Goal: Task Accomplishment & Management: Manage account settings

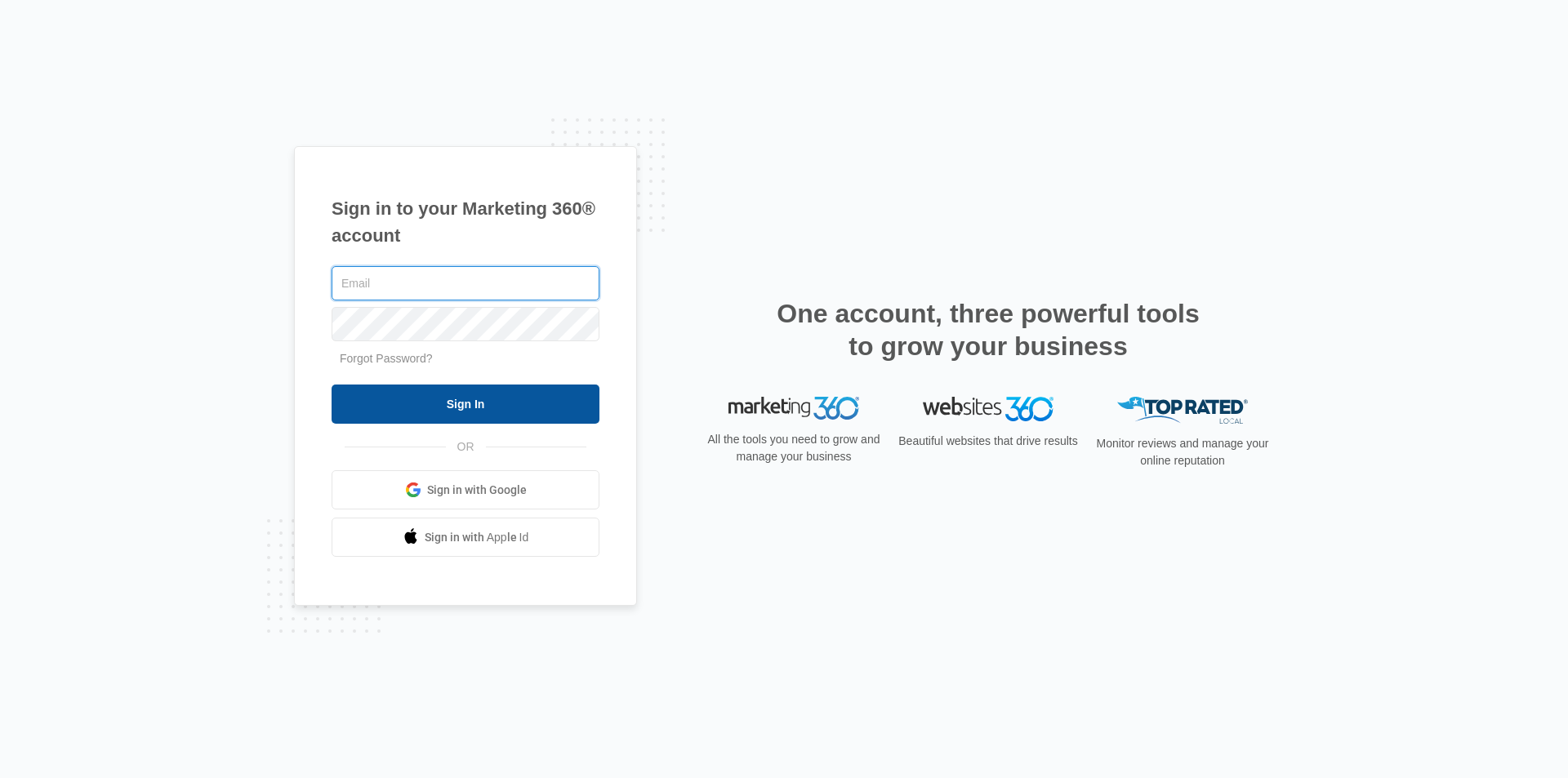
type input "[EMAIL_ADDRESS][DOMAIN_NAME]"
click at [475, 399] on input "Sign In" at bounding box center [466, 404] width 268 height 39
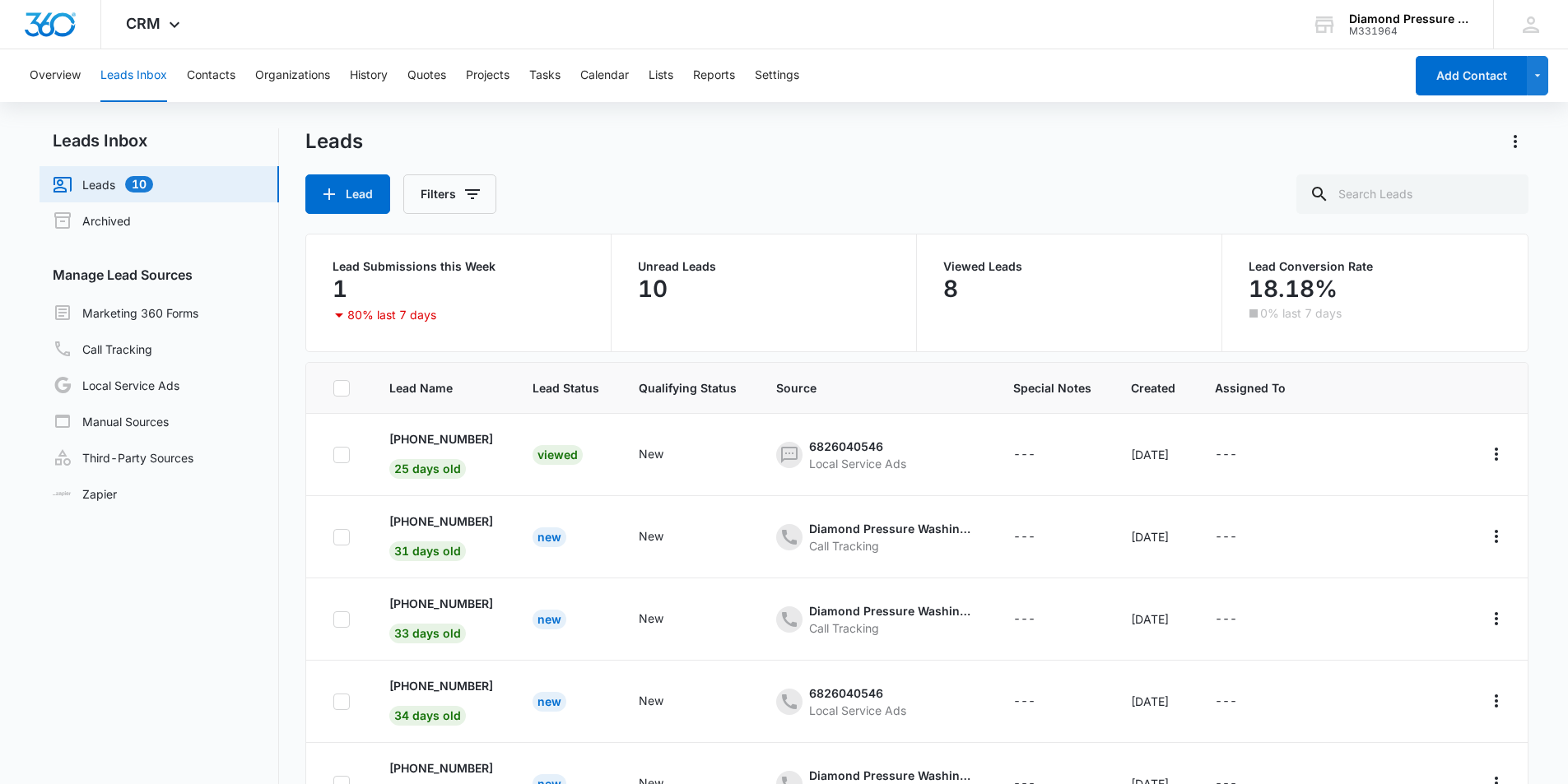
click at [147, 178] on link "Leads 10" at bounding box center [103, 184] width 100 height 20
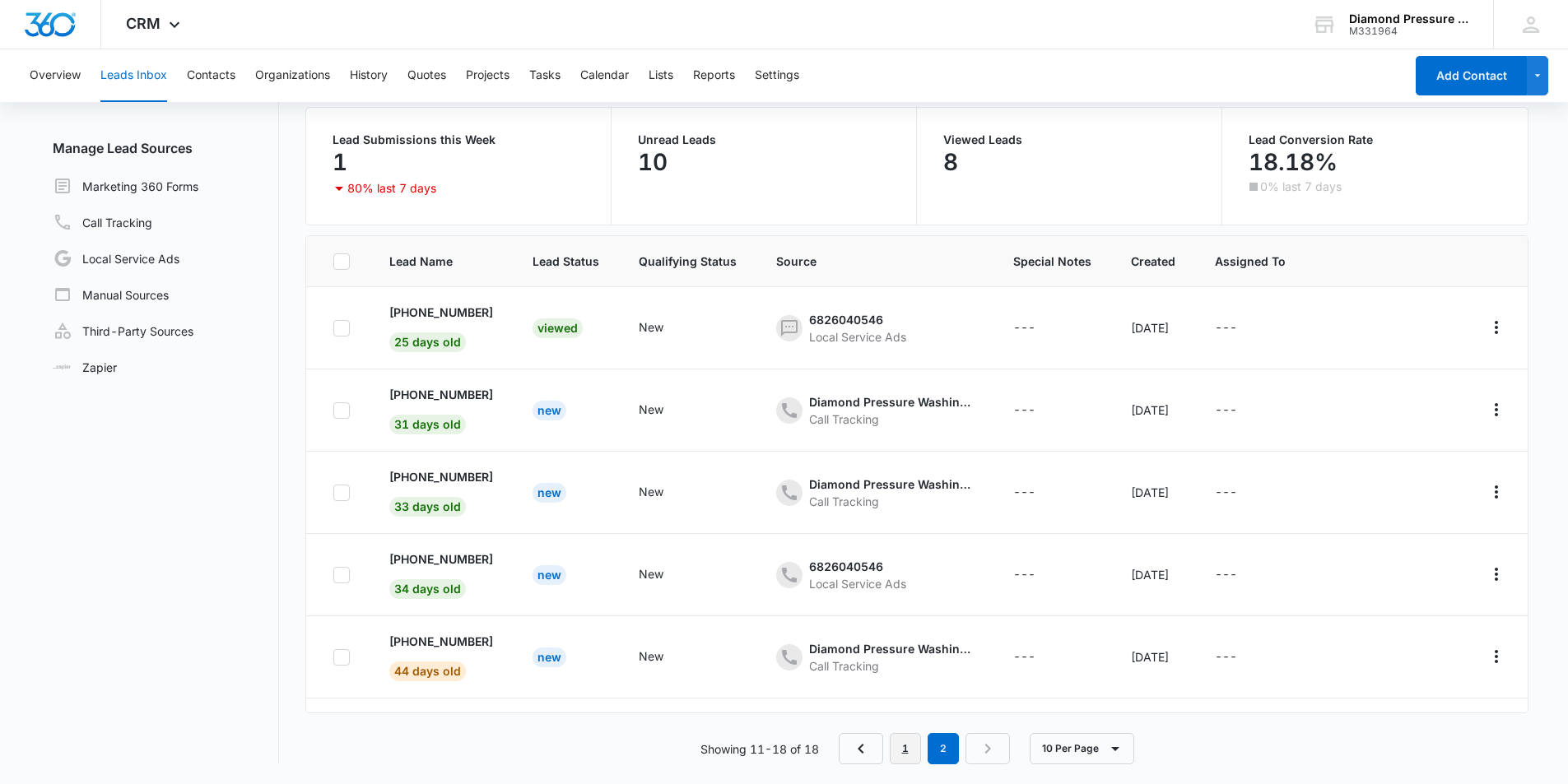
click at [915, 746] on link "1" at bounding box center [905, 748] width 32 height 32
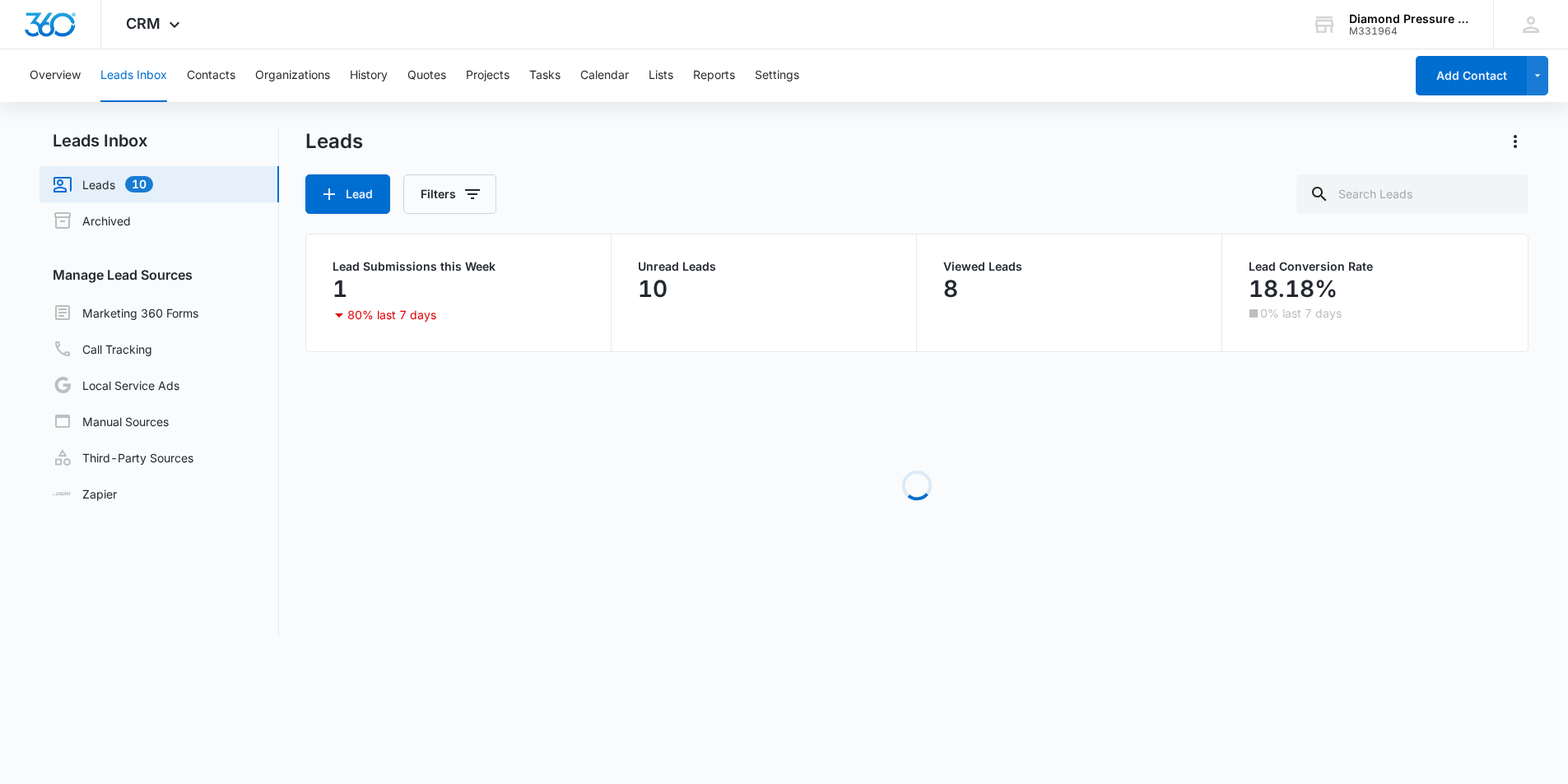
scroll to position [0, 0]
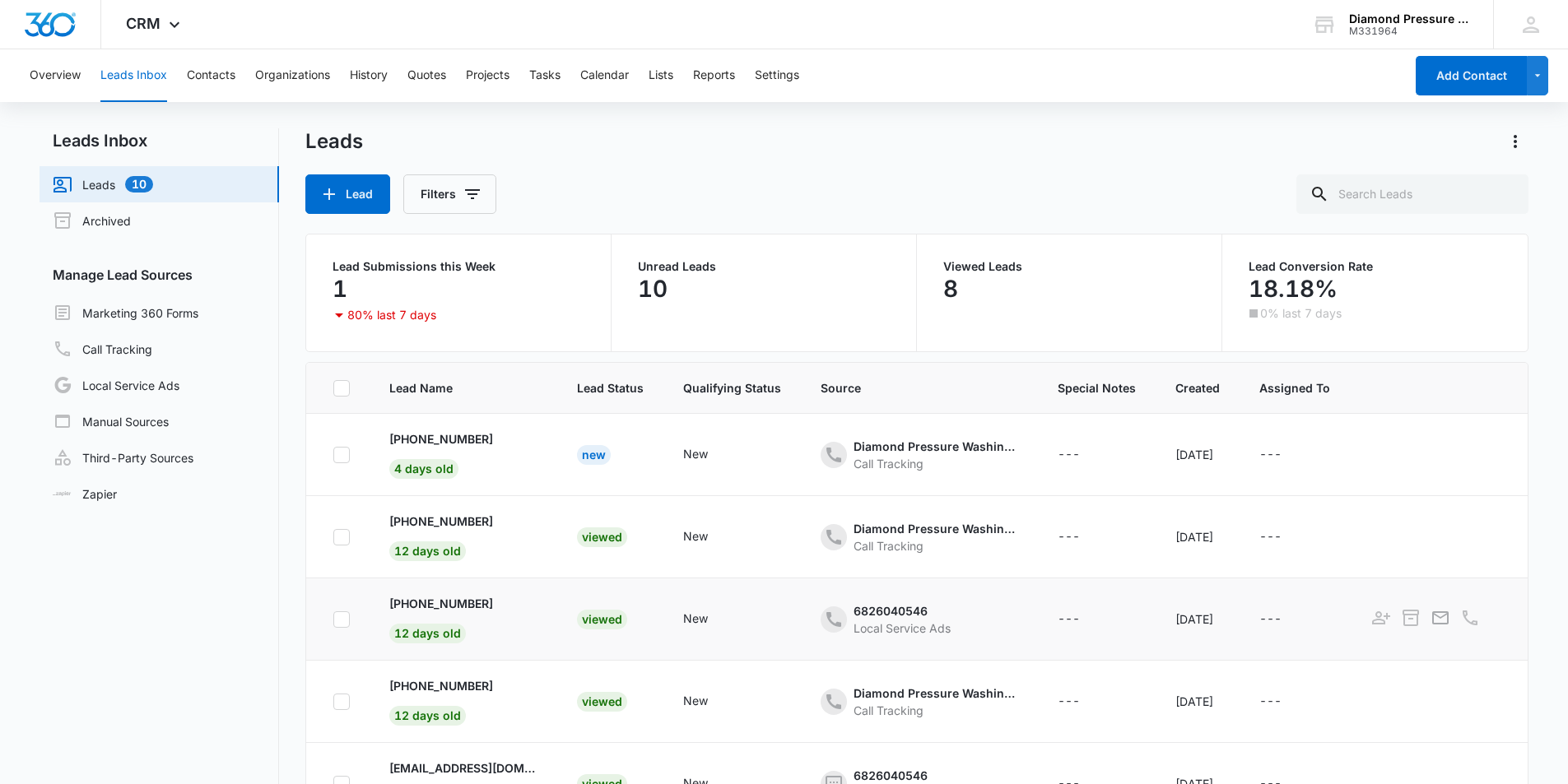
click at [610, 622] on div "Viewed" at bounding box center [601, 619] width 50 height 20
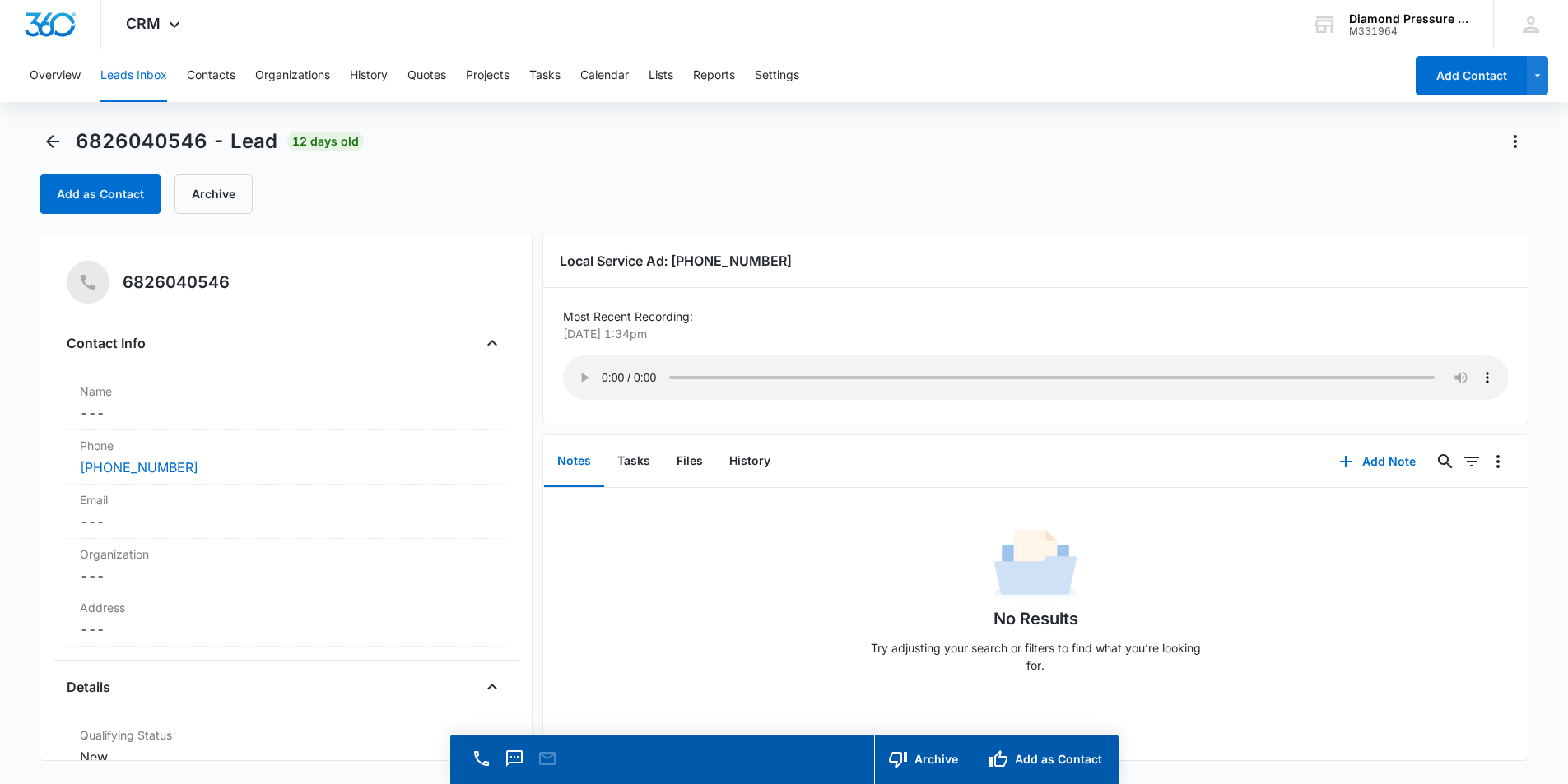
click at [142, 80] on button "Leads Inbox" at bounding box center [133, 76] width 67 height 53
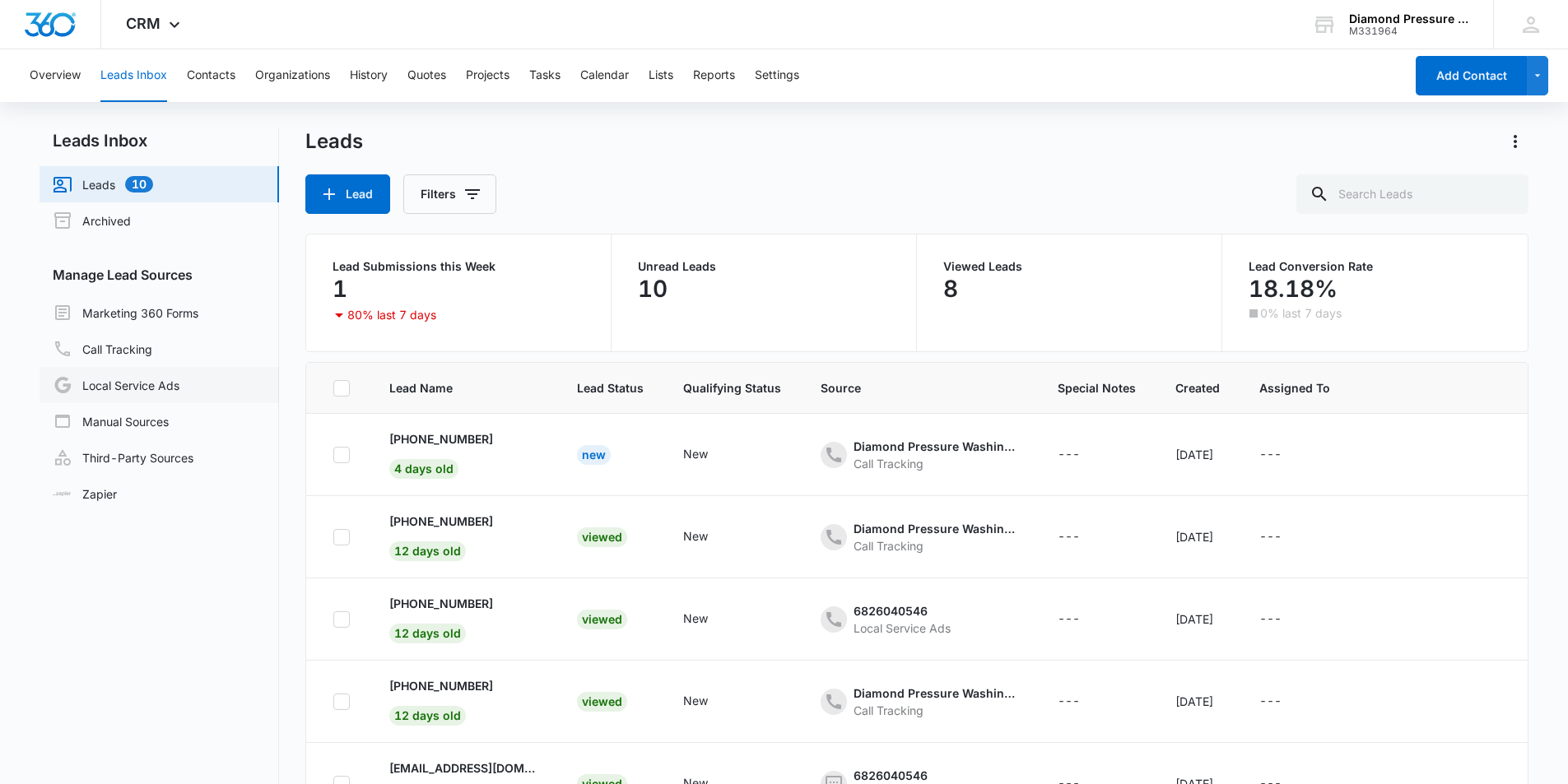
click at [180, 391] on link "Local Service Ads" at bounding box center [116, 385] width 127 height 20
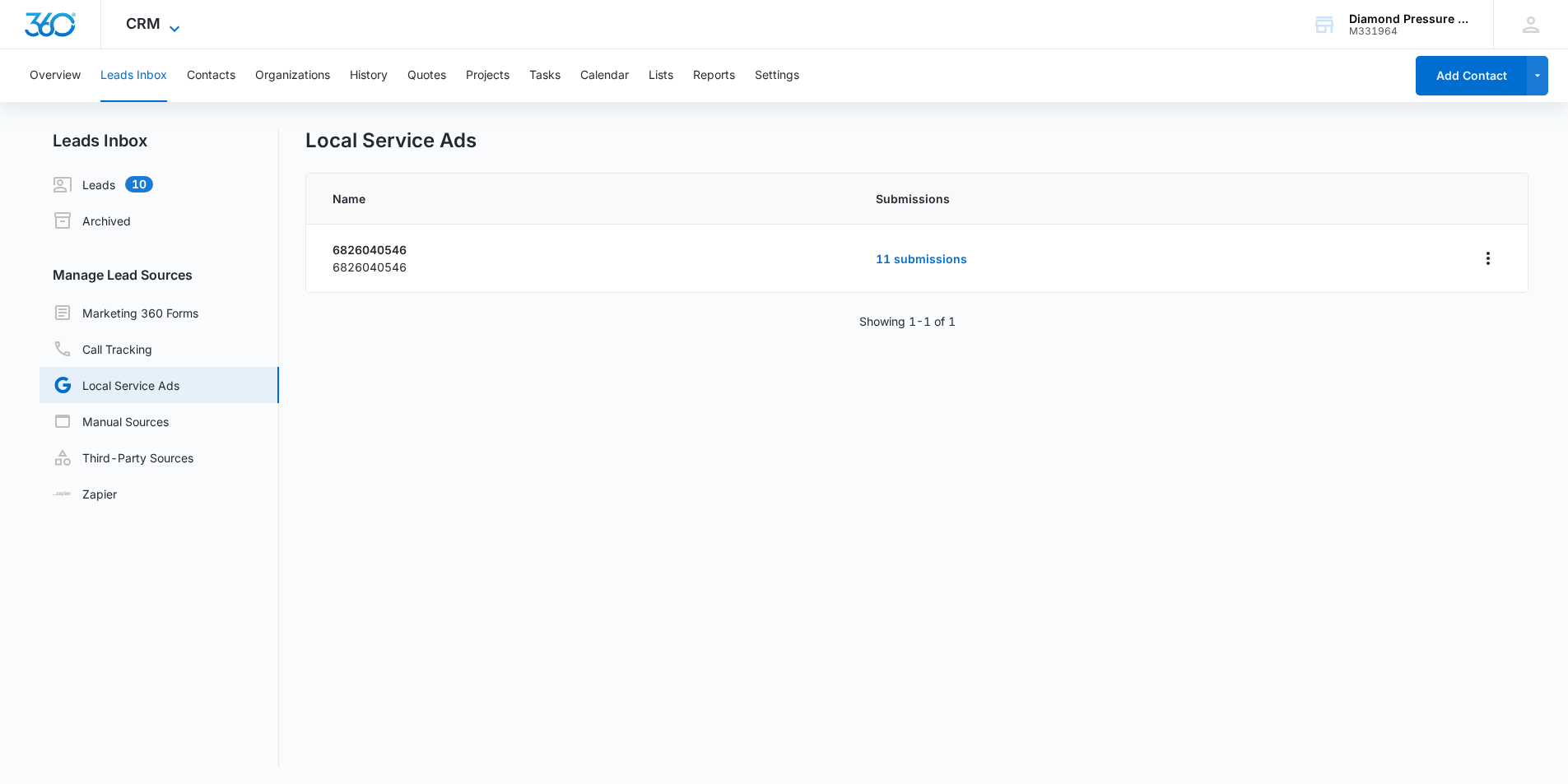
click at [151, 32] on span "CRM" at bounding box center [143, 23] width 34 height 17
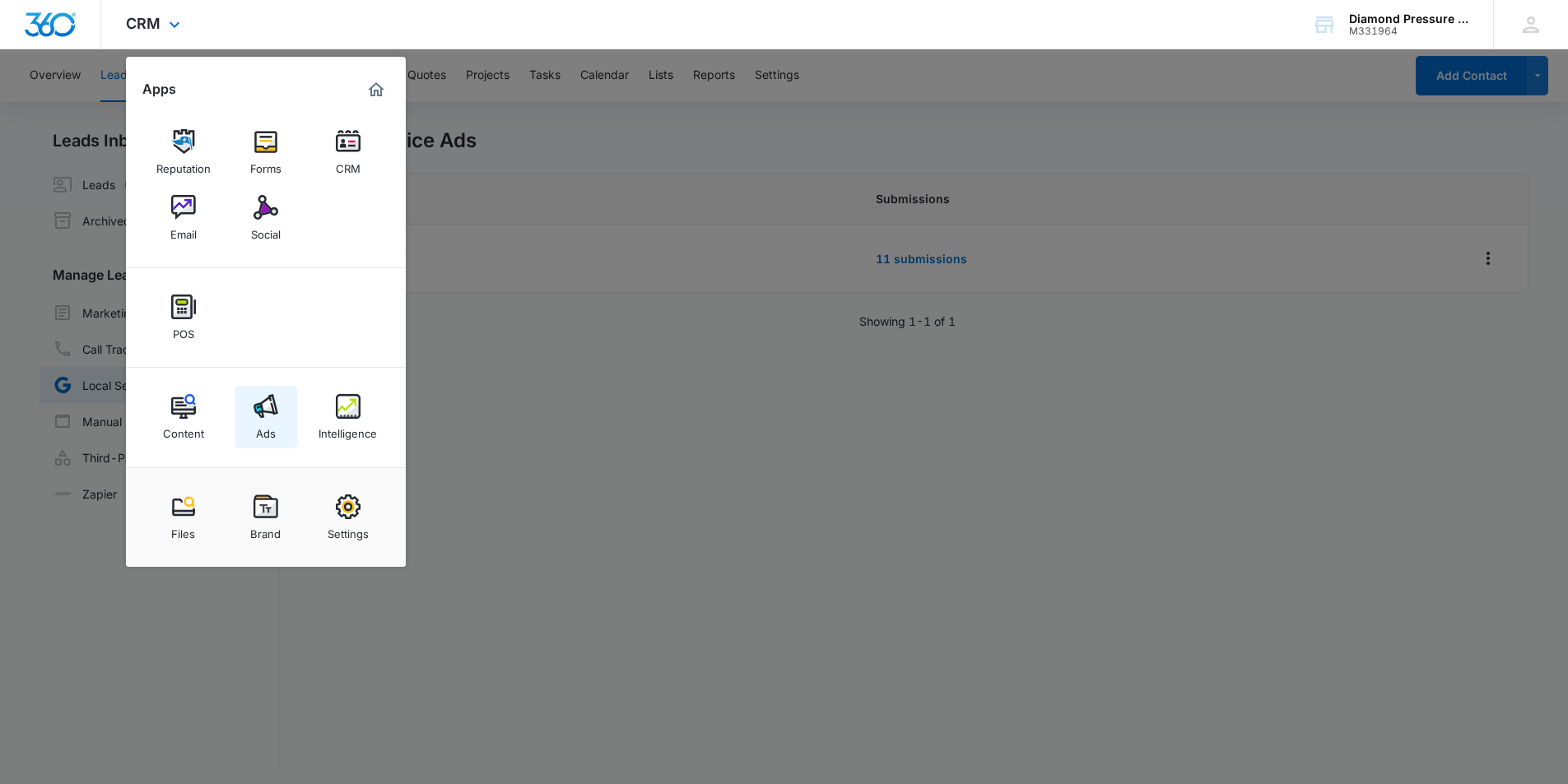
click at [270, 417] on img at bounding box center [265, 406] width 25 height 25
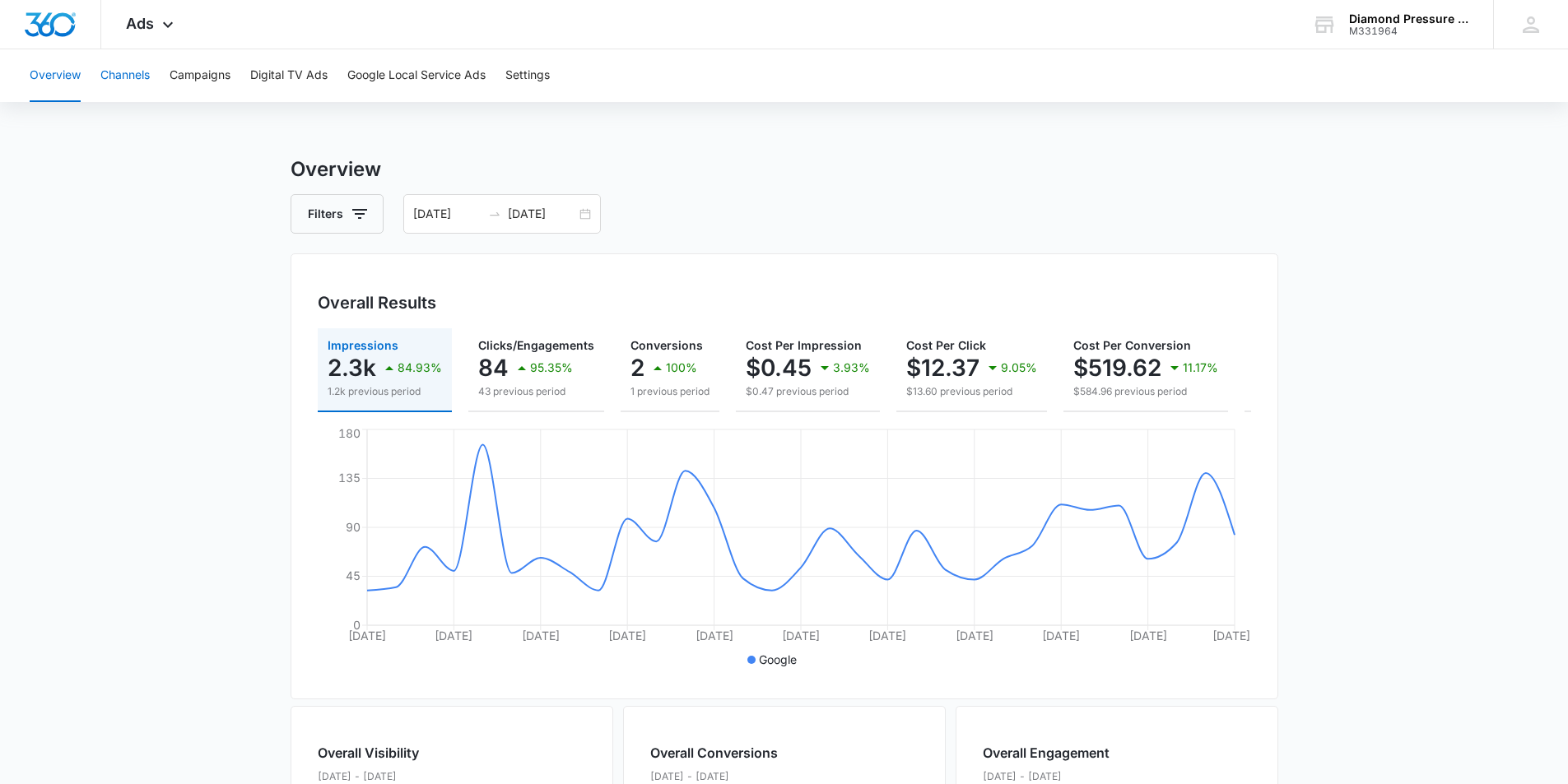
click at [129, 76] on button "Channels" at bounding box center [125, 76] width 50 height 53
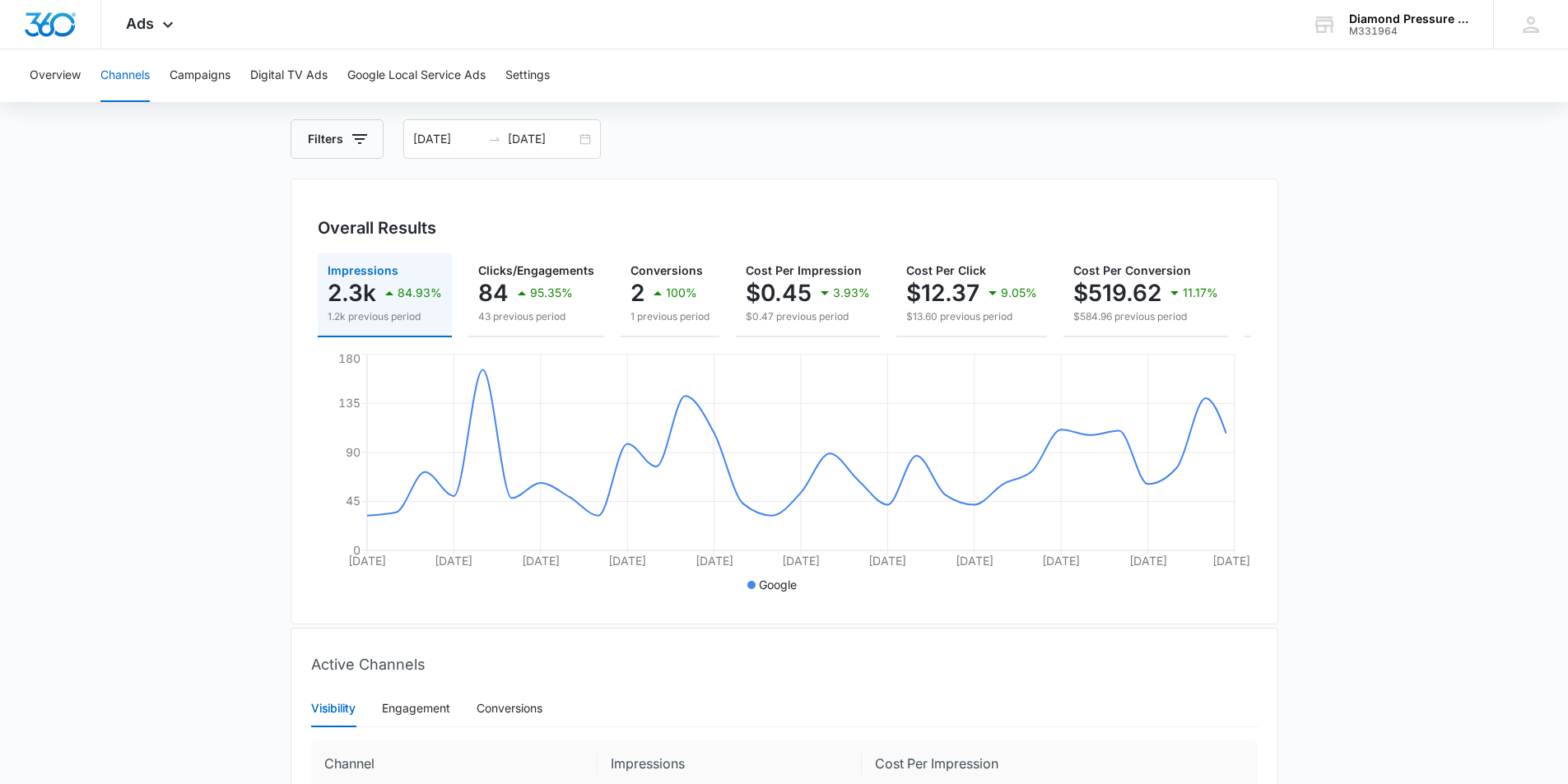
scroll to position [271, 0]
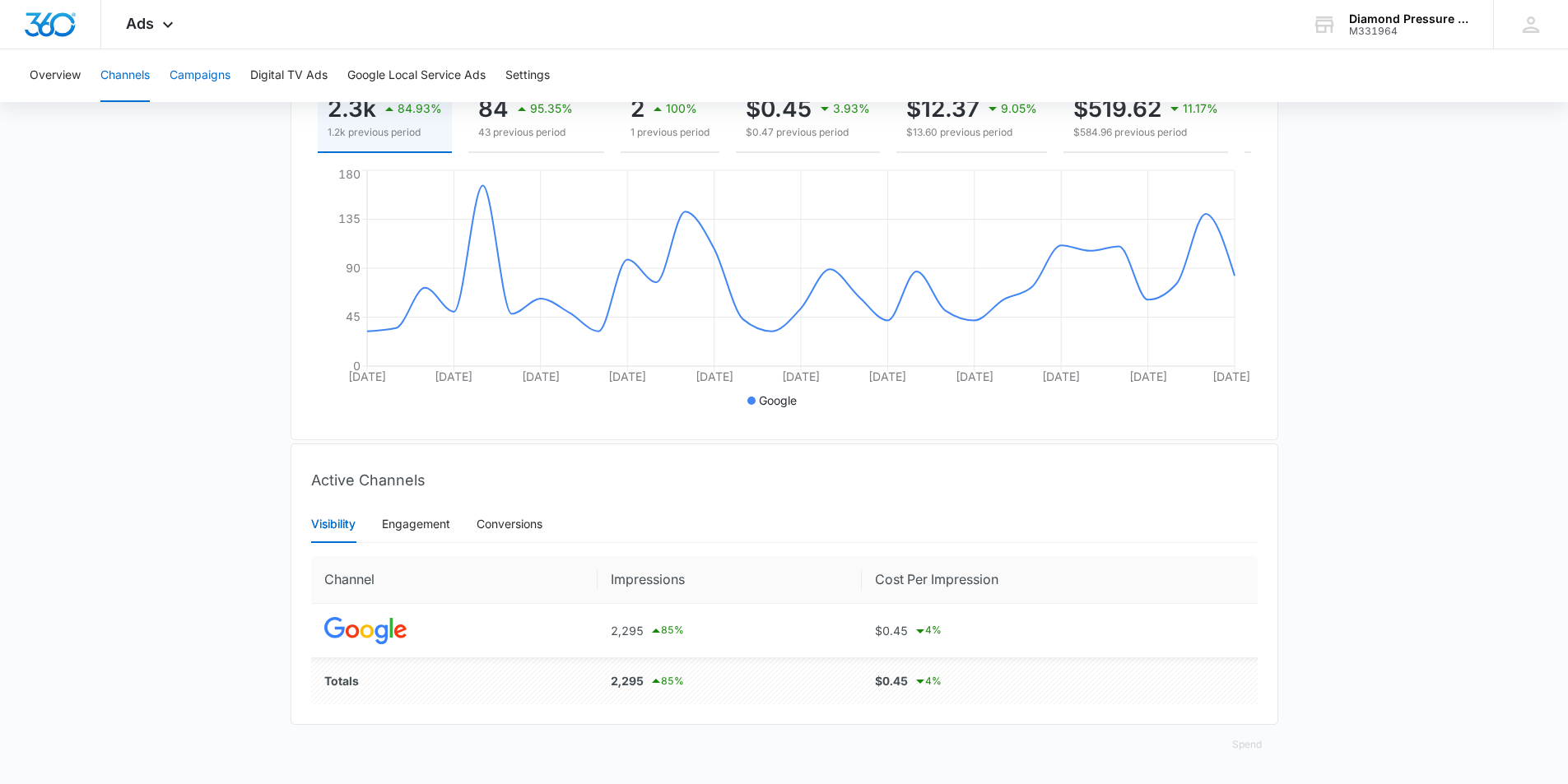
click at [228, 100] on button "Campaigns" at bounding box center [199, 76] width 61 height 53
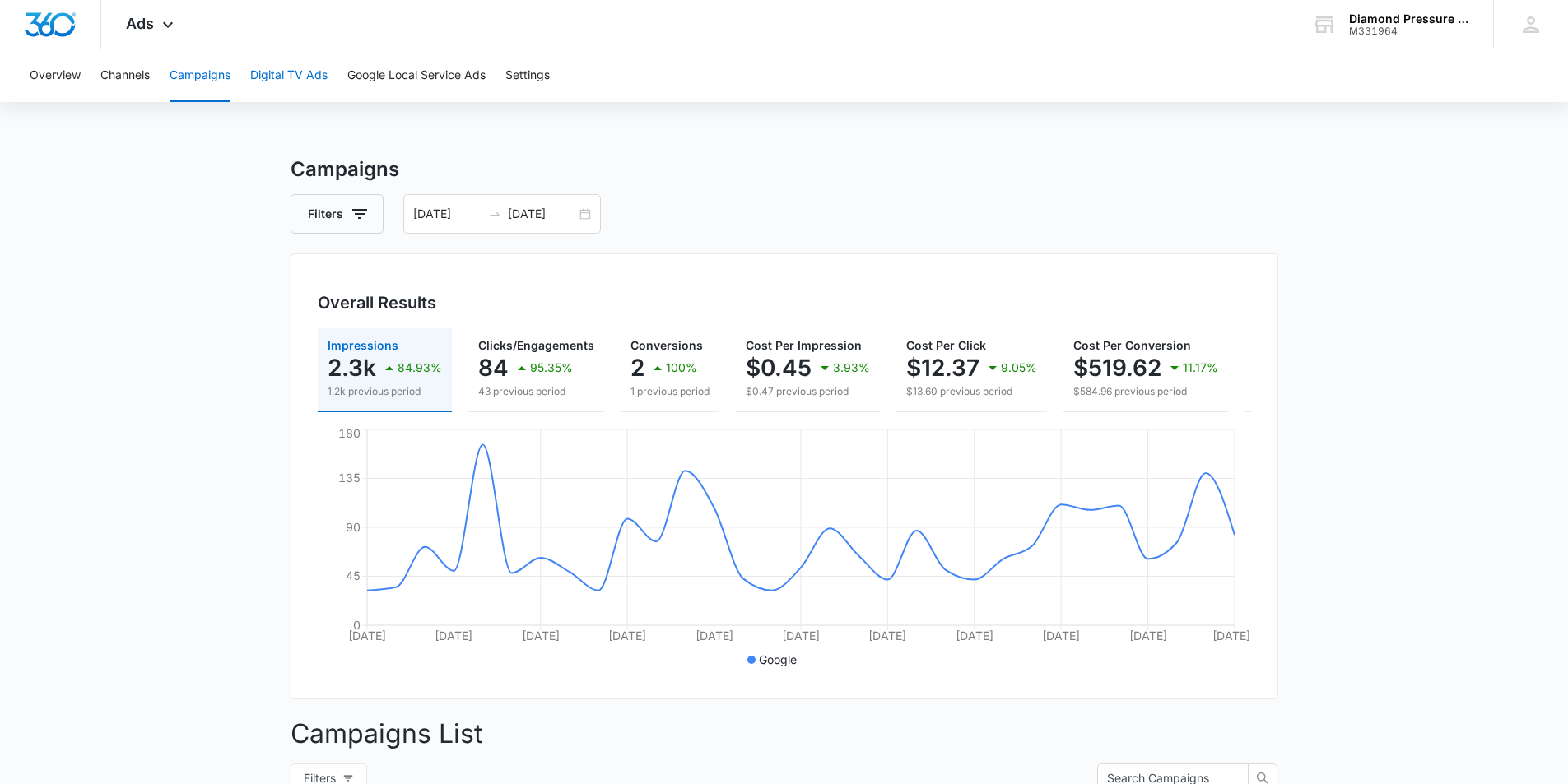
click at [289, 85] on button "Digital TV Ads" at bounding box center [288, 76] width 77 height 53
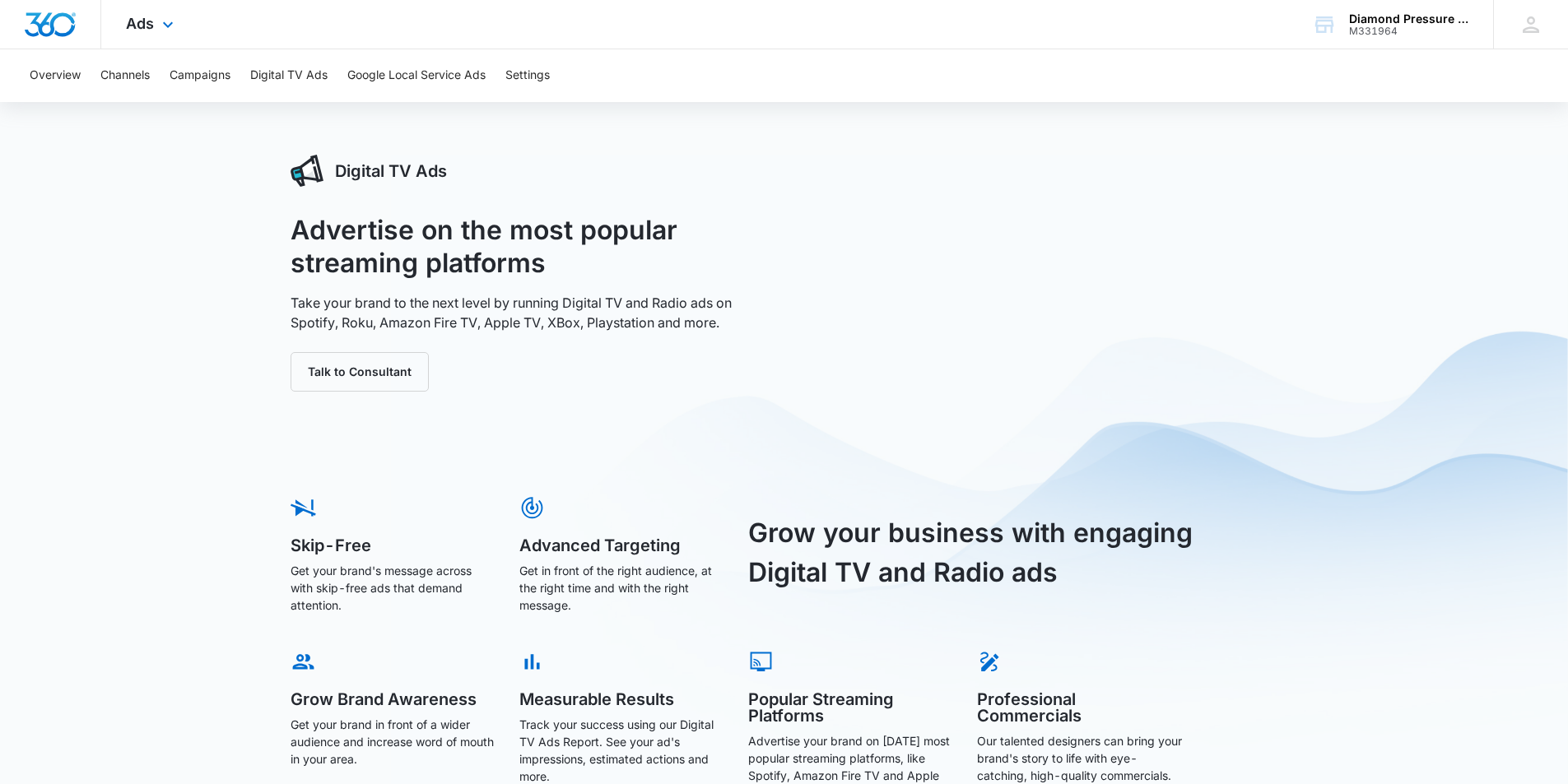
click at [162, 7] on div "Ads Apps Reputation Forms CRM Email Social POS Content Ads Intelligence Files B…" at bounding box center [151, 24] width 101 height 49
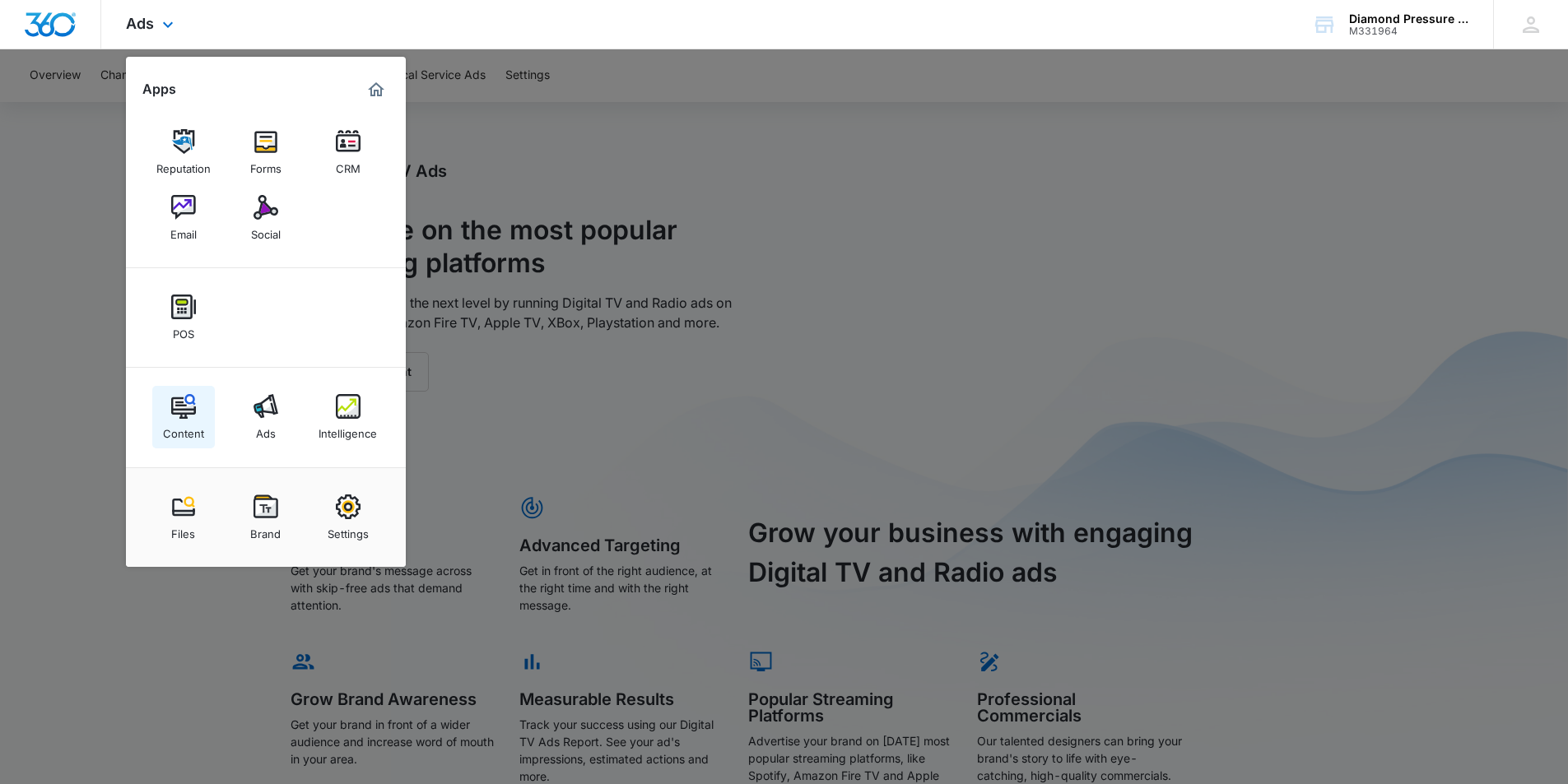
click at [163, 423] on link "Content" at bounding box center [183, 416] width 62 height 62
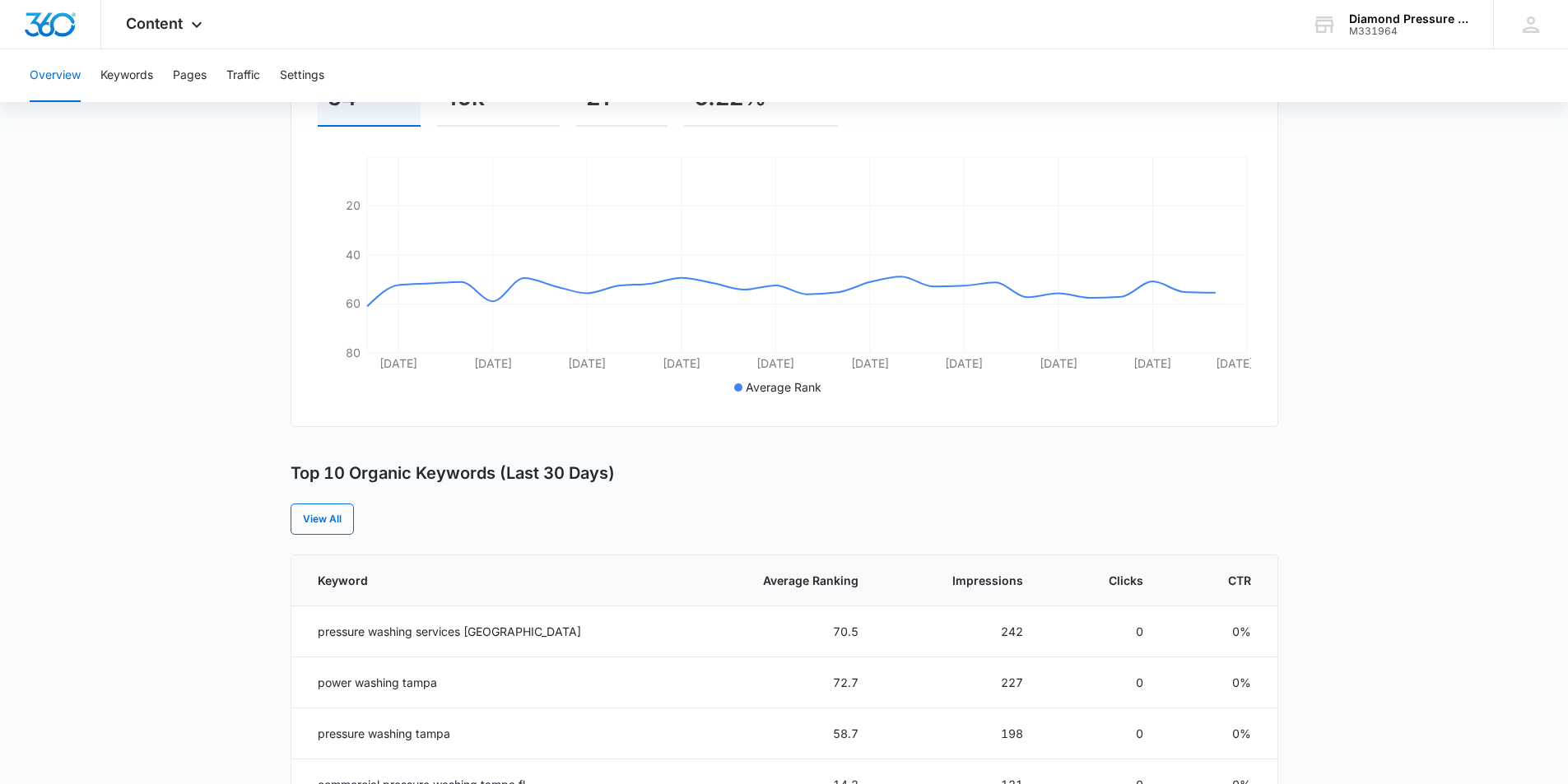
scroll to position [290, 0]
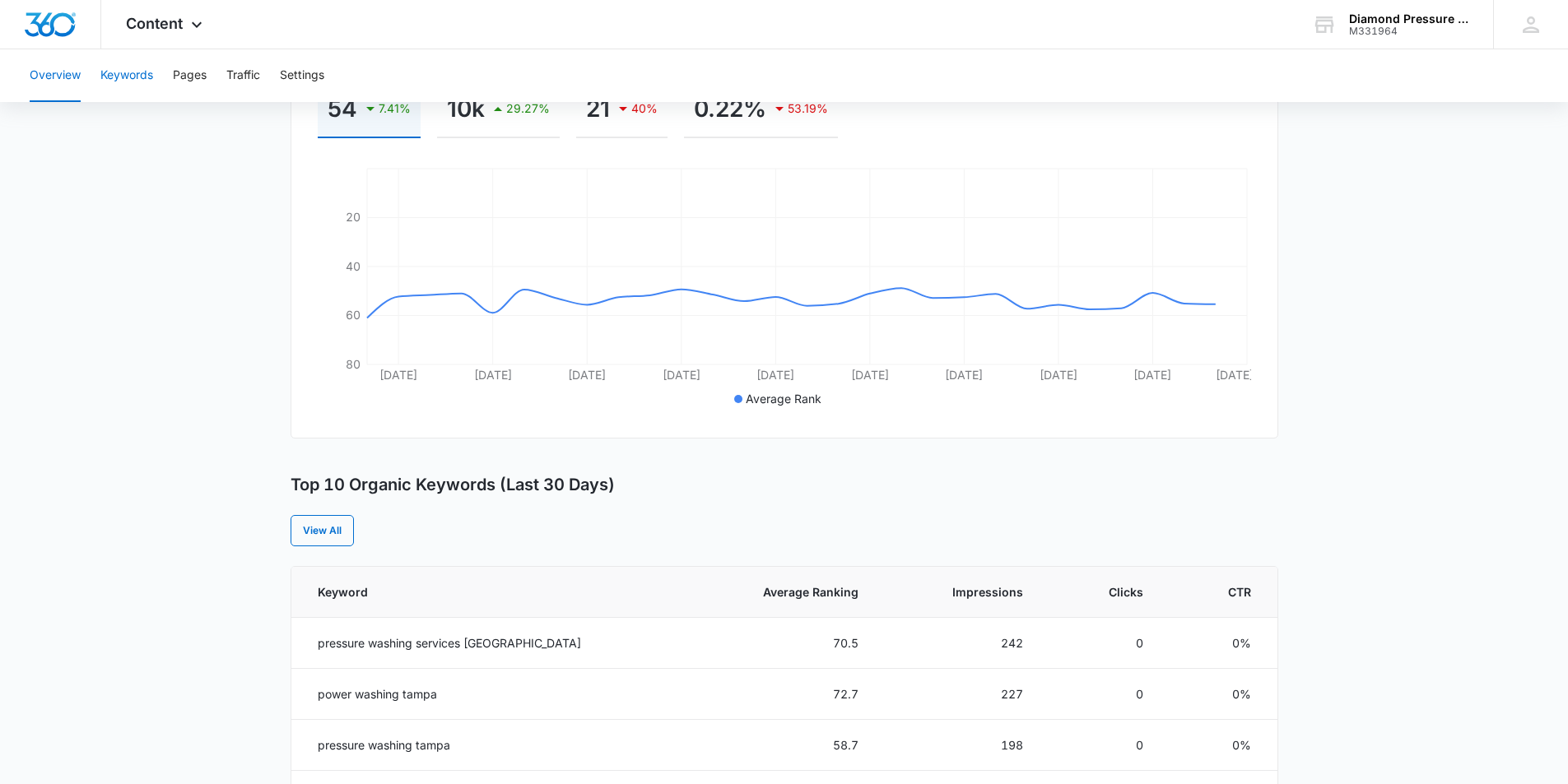
click at [124, 80] on button "Keywords" at bounding box center [127, 76] width 53 height 53
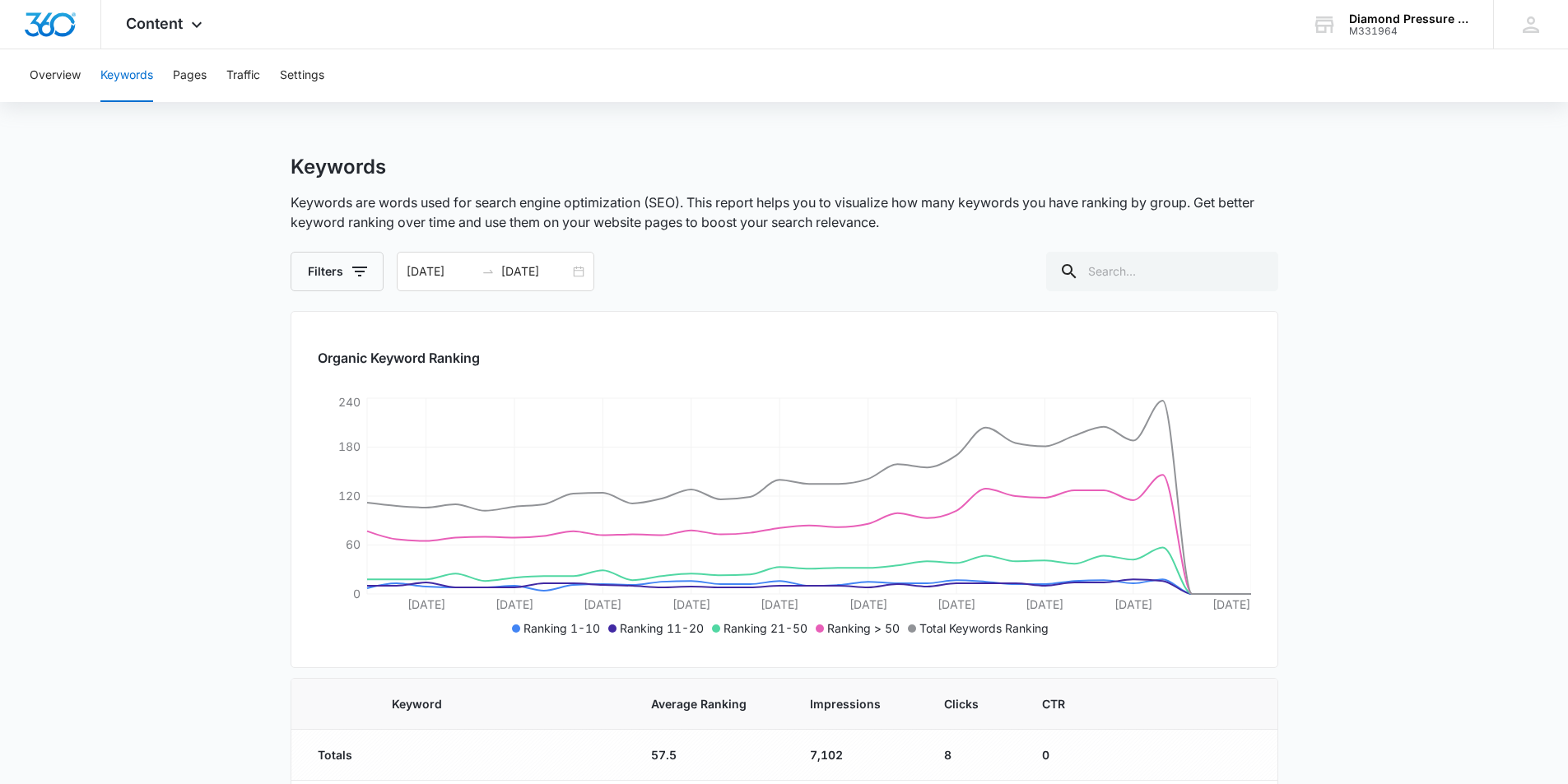
click at [168, 88] on div "Overview Keywords Pages Traffic Settings" at bounding box center [784, 76] width 1529 height 53
click at [186, 83] on button "Pages" at bounding box center [189, 76] width 33 height 53
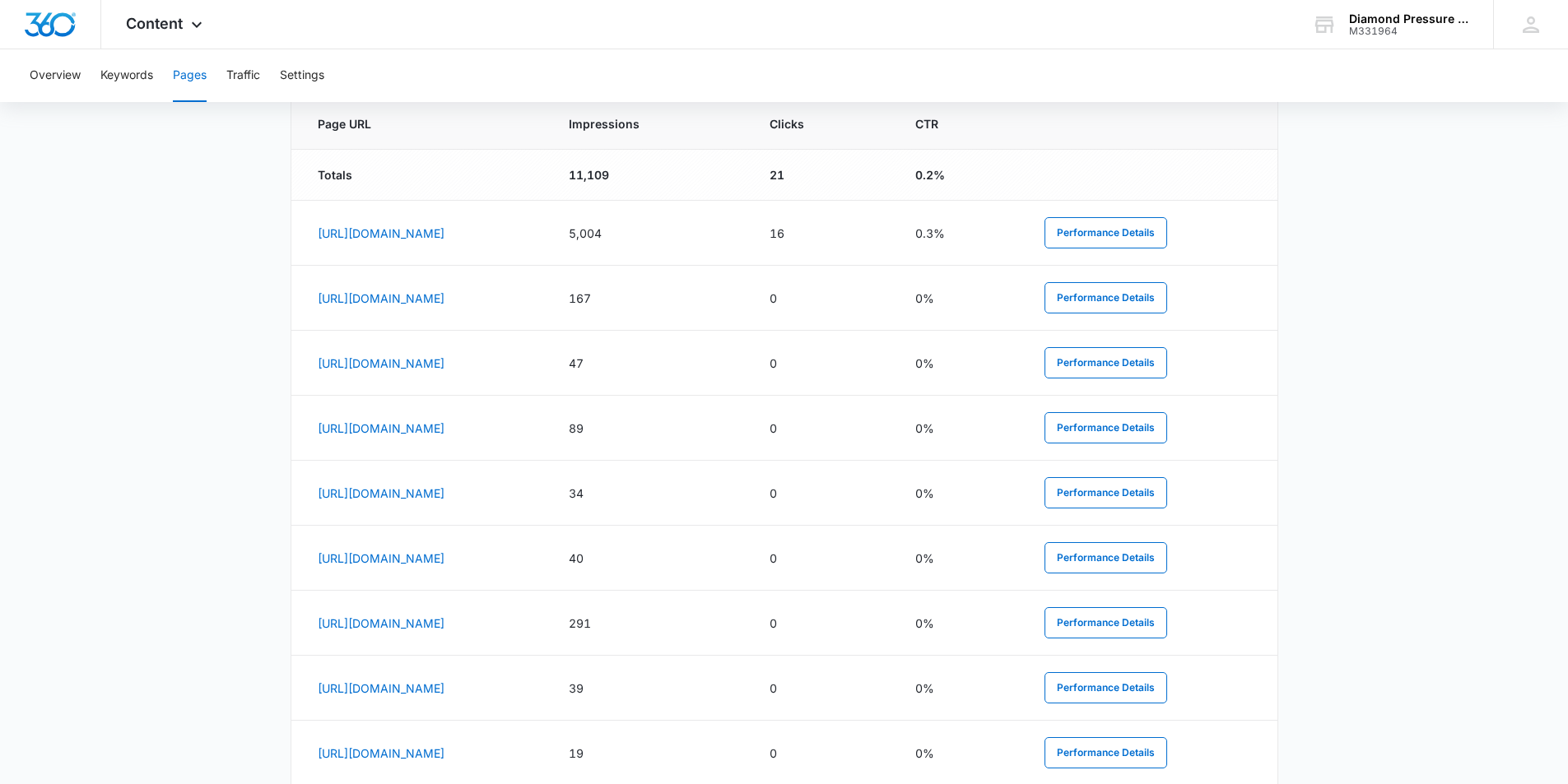
scroll to position [701, 0]
click at [1556, 433] on main "Pages The Pages report shows data relative to your indexed website page URL's w…" at bounding box center [784, 197] width 1568 height 1486
click at [251, 61] on button "Traffic" at bounding box center [243, 76] width 33 height 53
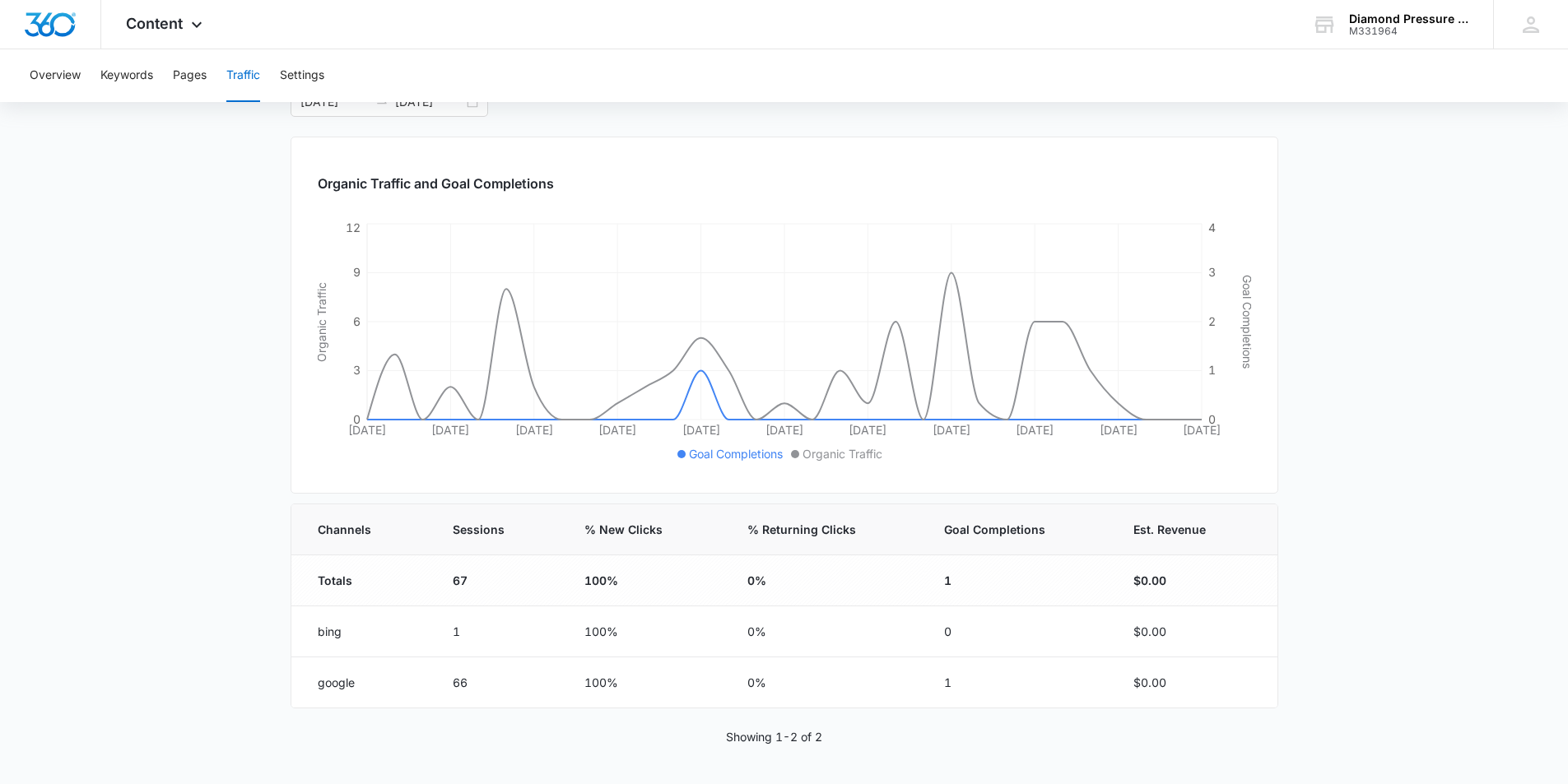
scroll to position [165, 0]
click at [184, 53] on button "Pages" at bounding box center [189, 76] width 33 height 53
click at [188, 32] on icon at bounding box center [196, 28] width 20 height 20
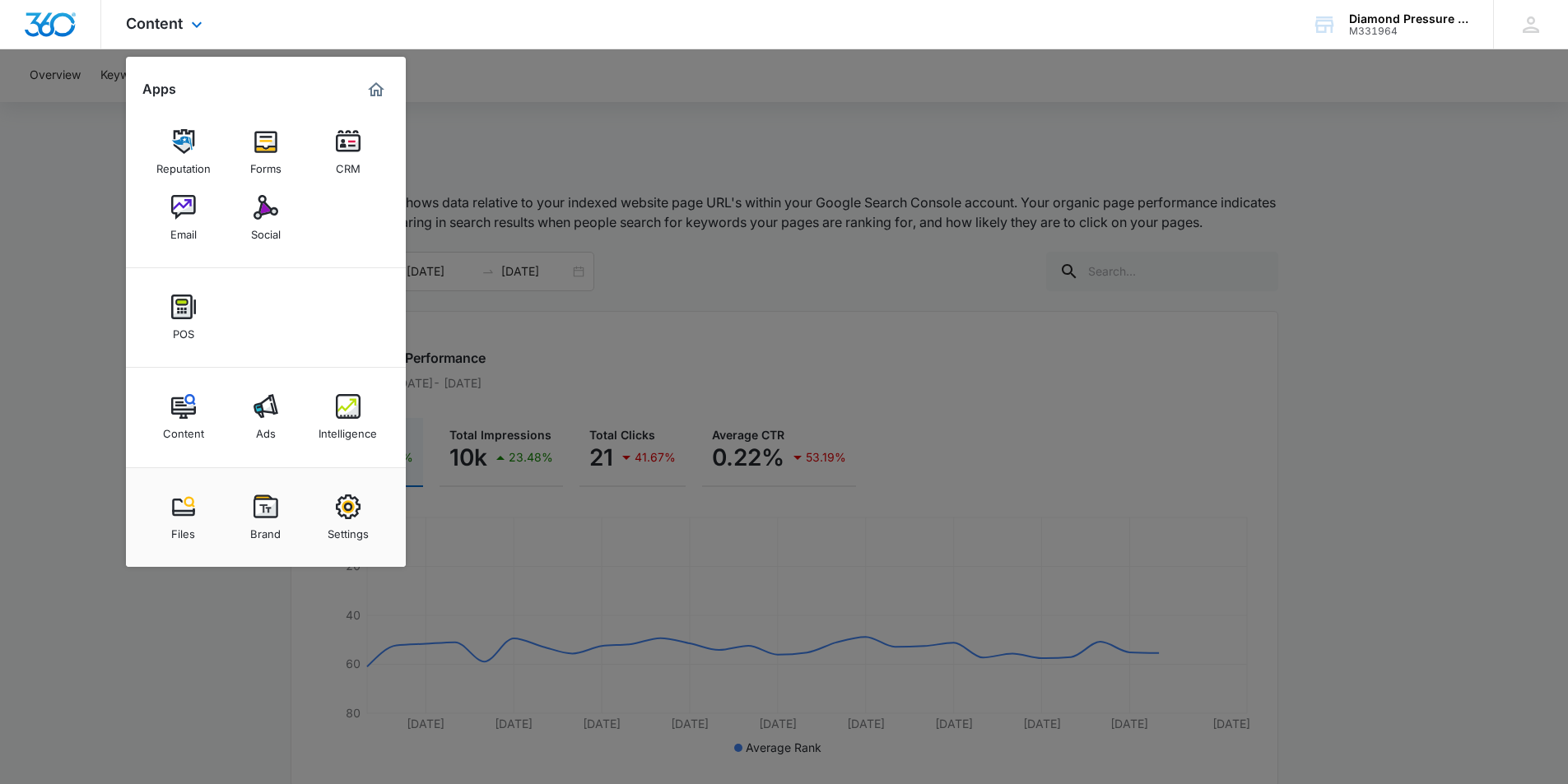
click at [65, 42] on div at bounding box center [50, 24] width 101 height 49
click at [46, 29] on img "Dashboard" at bounding box center [50, 24] width 53 height 25
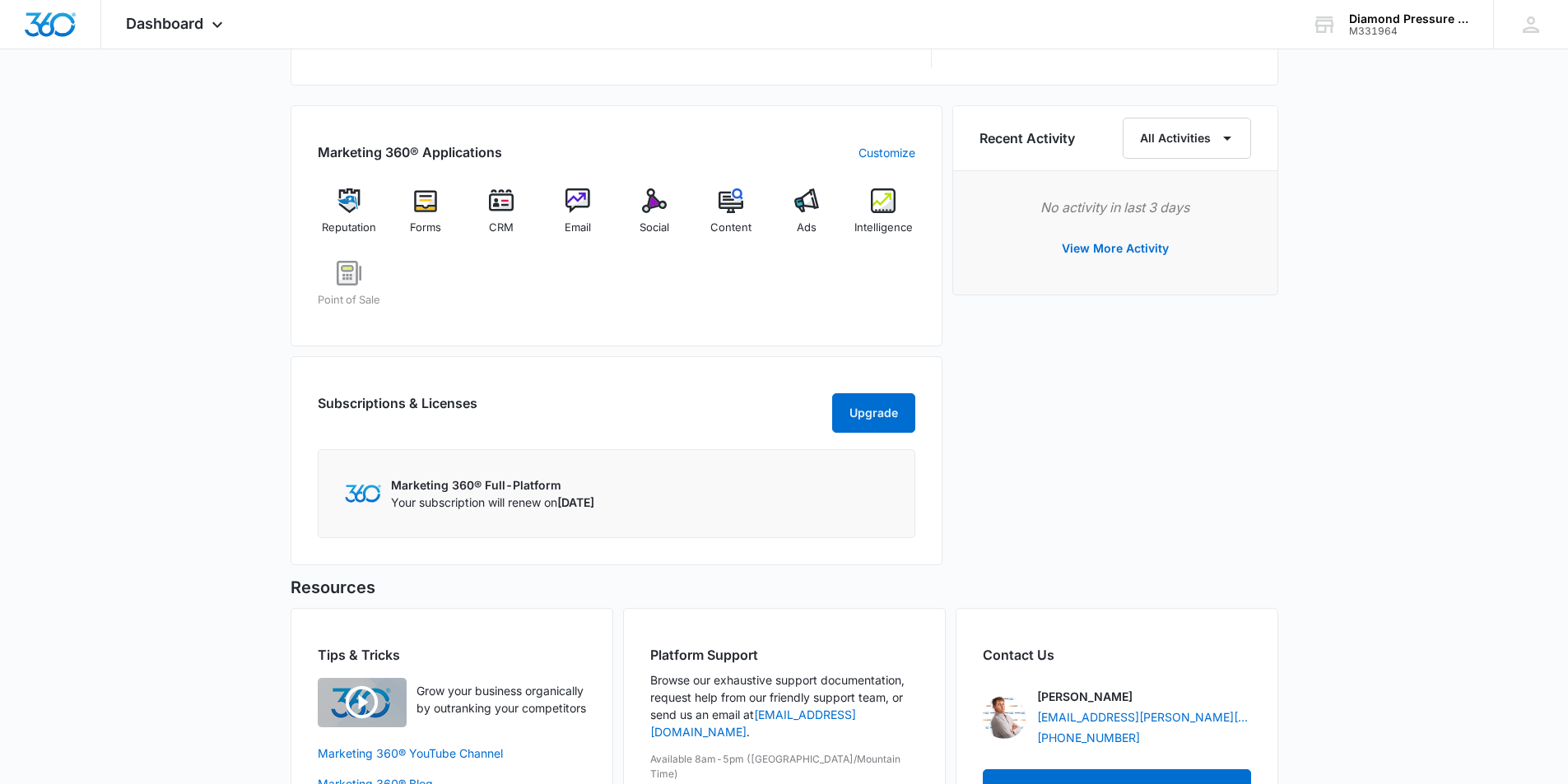
scroll to position [952, 0]
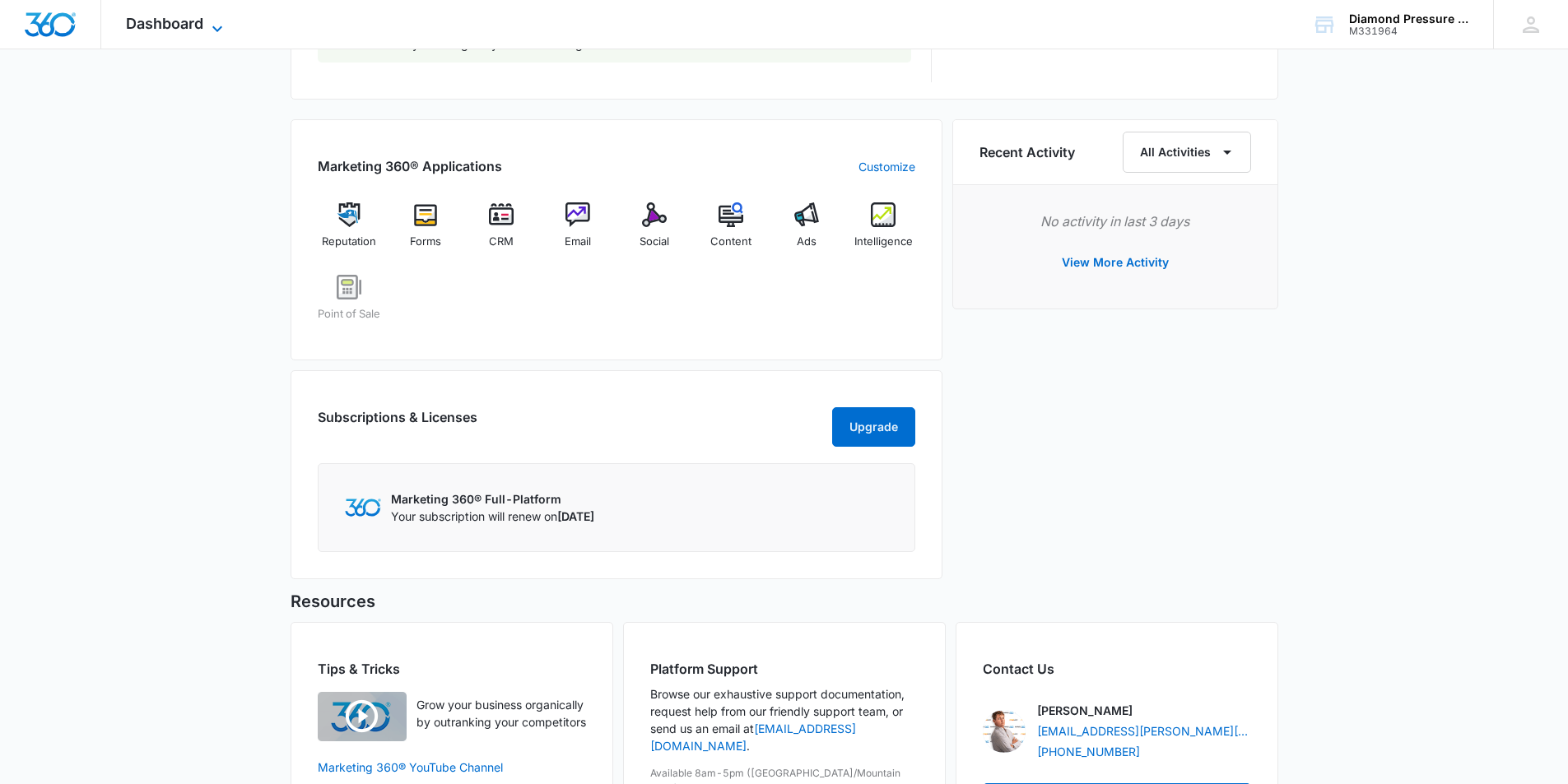
click at [198, 29] on span "Dashboard" at bounding box center [164, 23] width 77 height 17
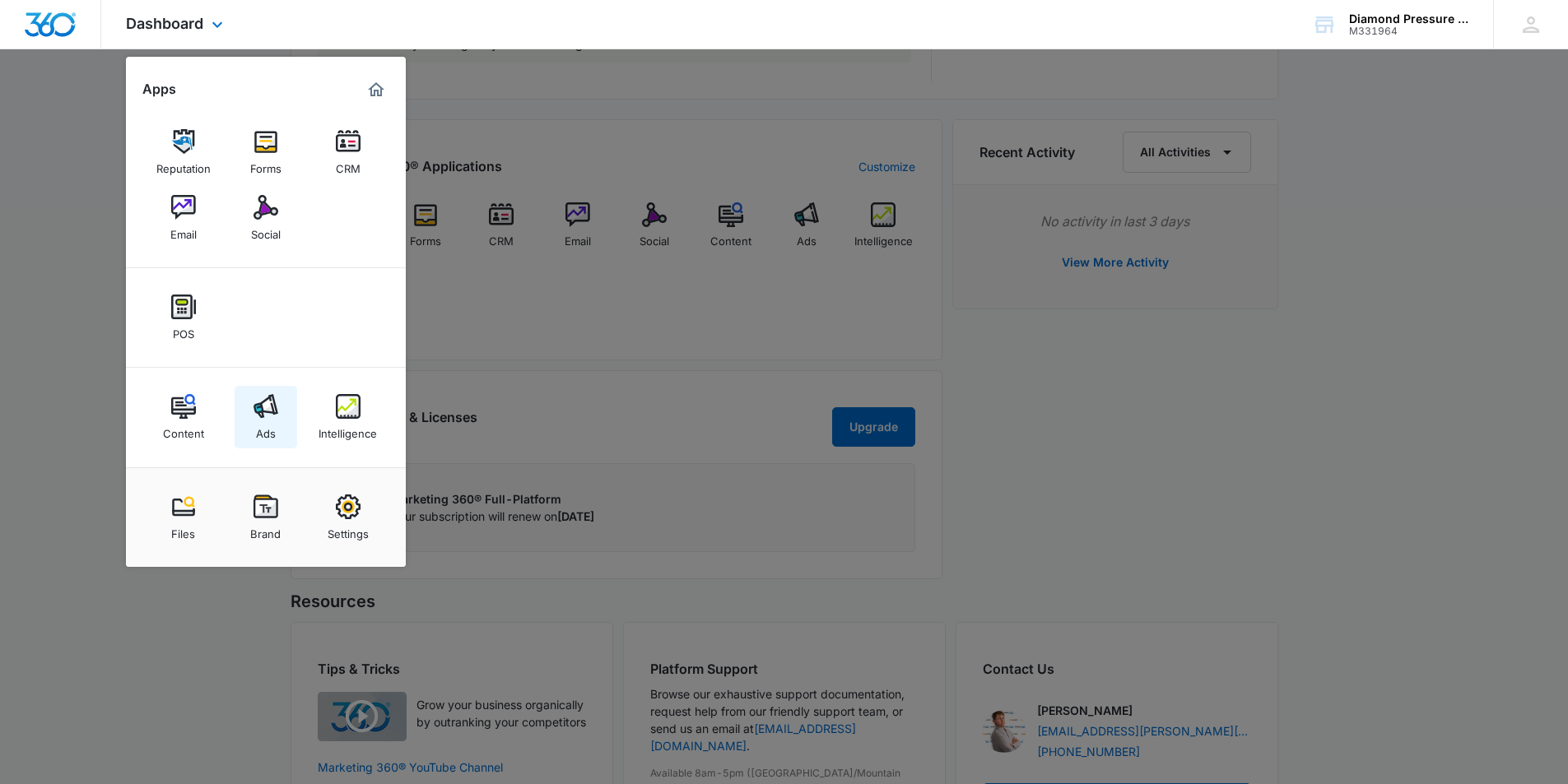
click at [275, 408] on img at bounding box center [265, 406] width 25 height 25
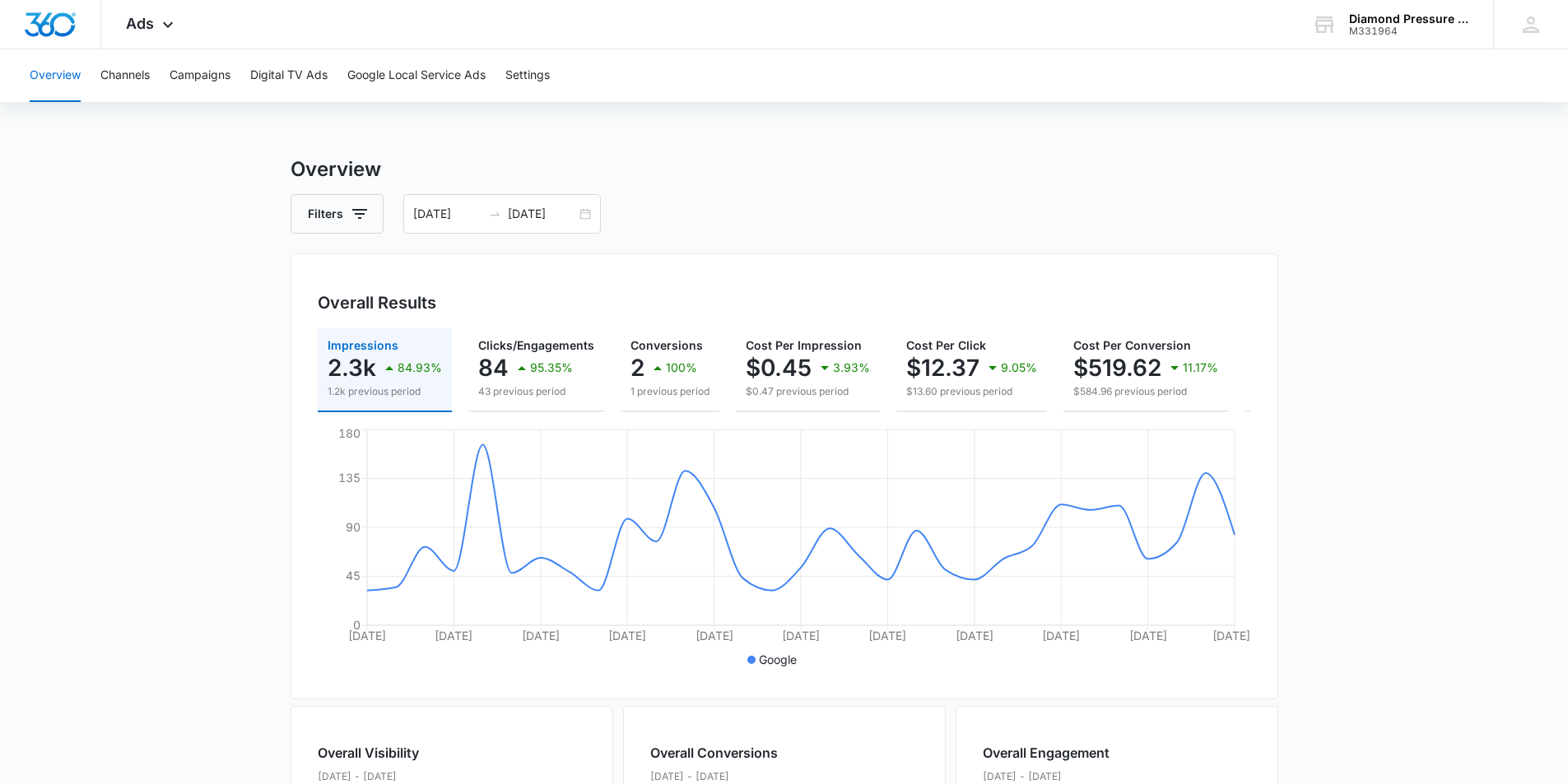
click at [566, 76] on div "Overview Channels Campaigns Digital TV Ads Google Local Service Ads Settings" at bounding box center [784, 76] width 1529 height 53
click at [540, 76] on button "Settings" at bounding box center [528, 76] width 44 height 53
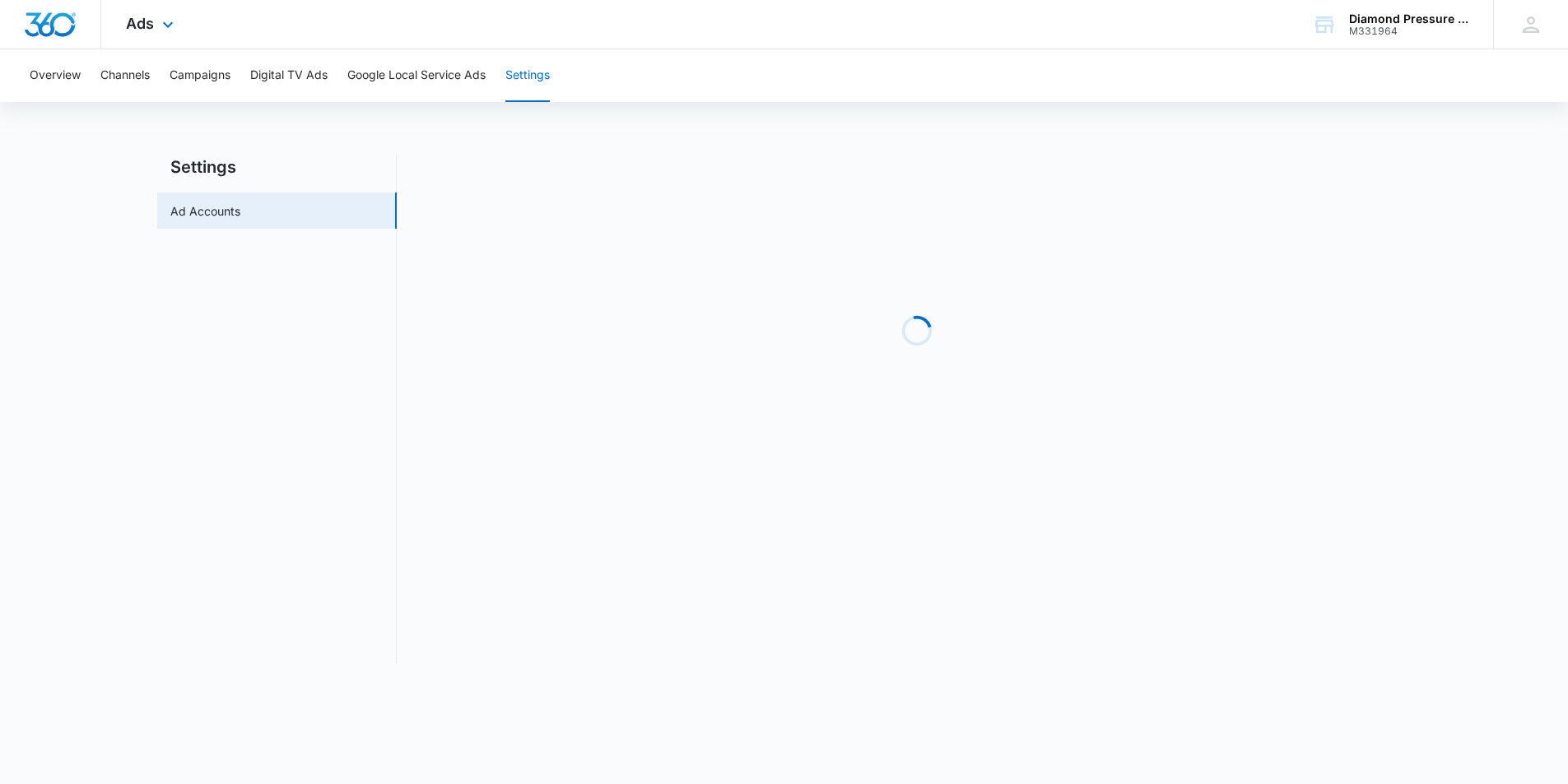
click at [70, 17] on img "Dashboard" at bounding box center [50, 24] width 53 height 25
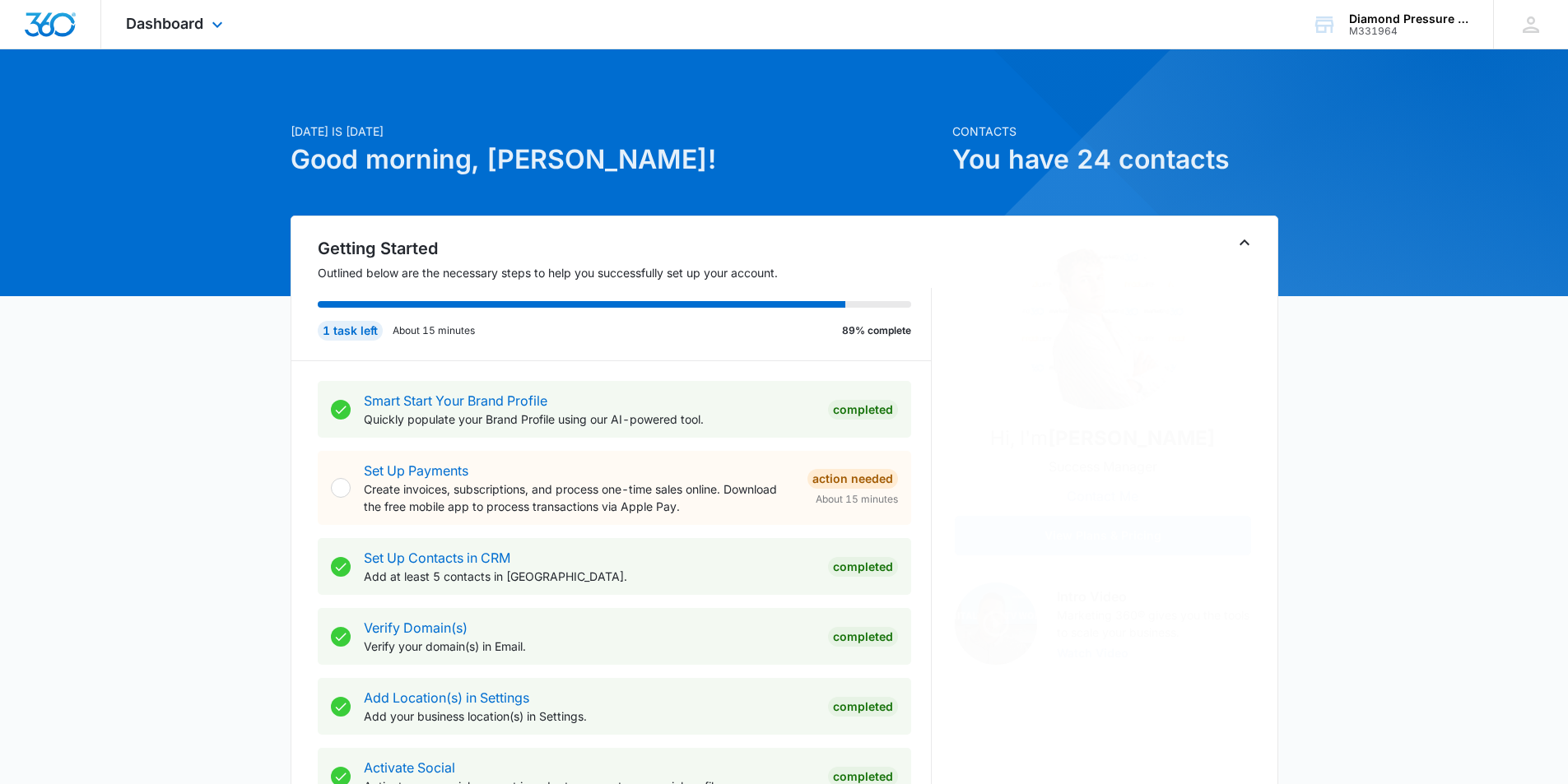
click at [77, 27] on div at bounding box center [50, 24] width 101 height 49
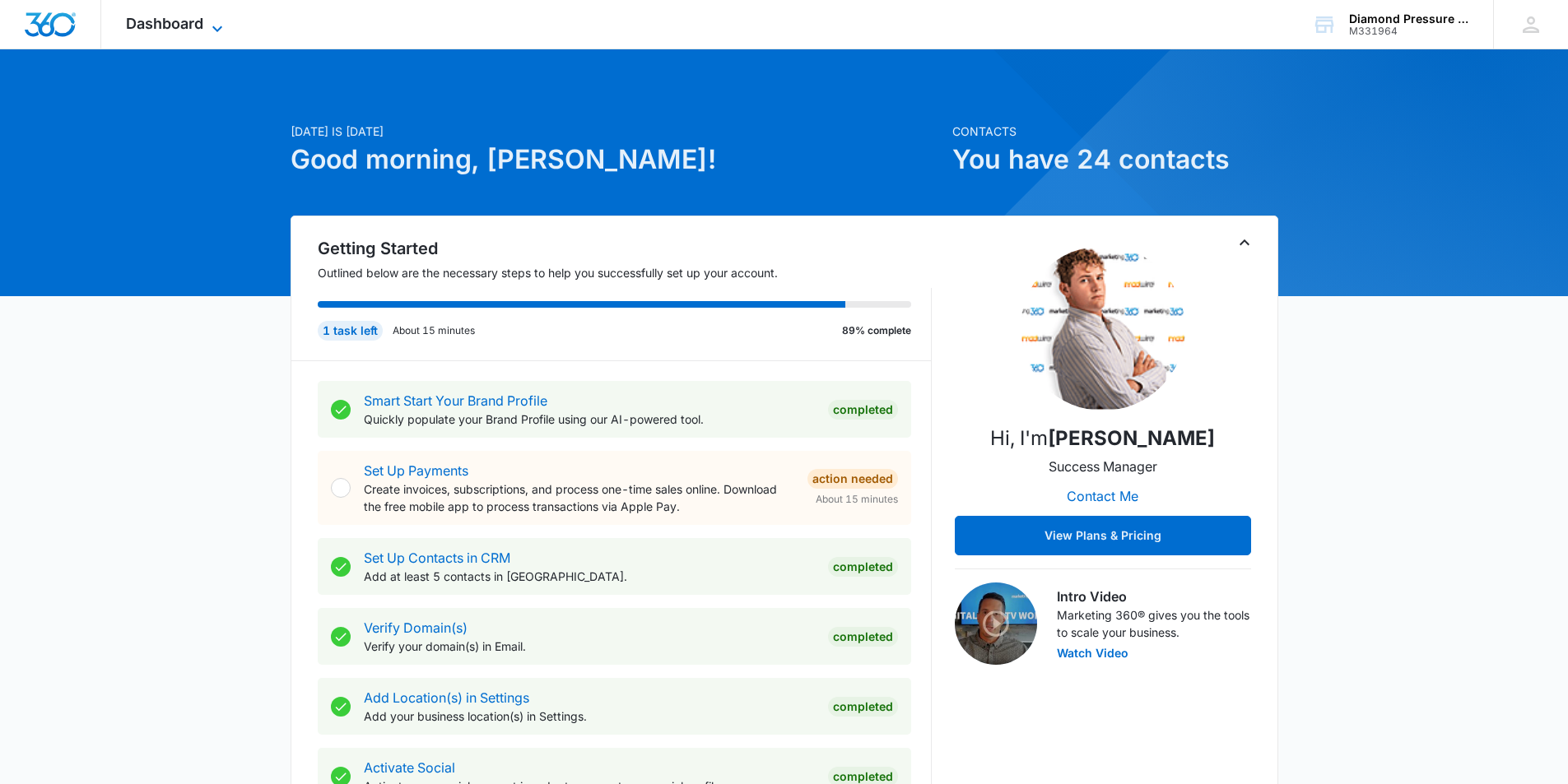
click at [176, 28] on span "Dashboard" at bounding box center [164, 23] width 77 height 17
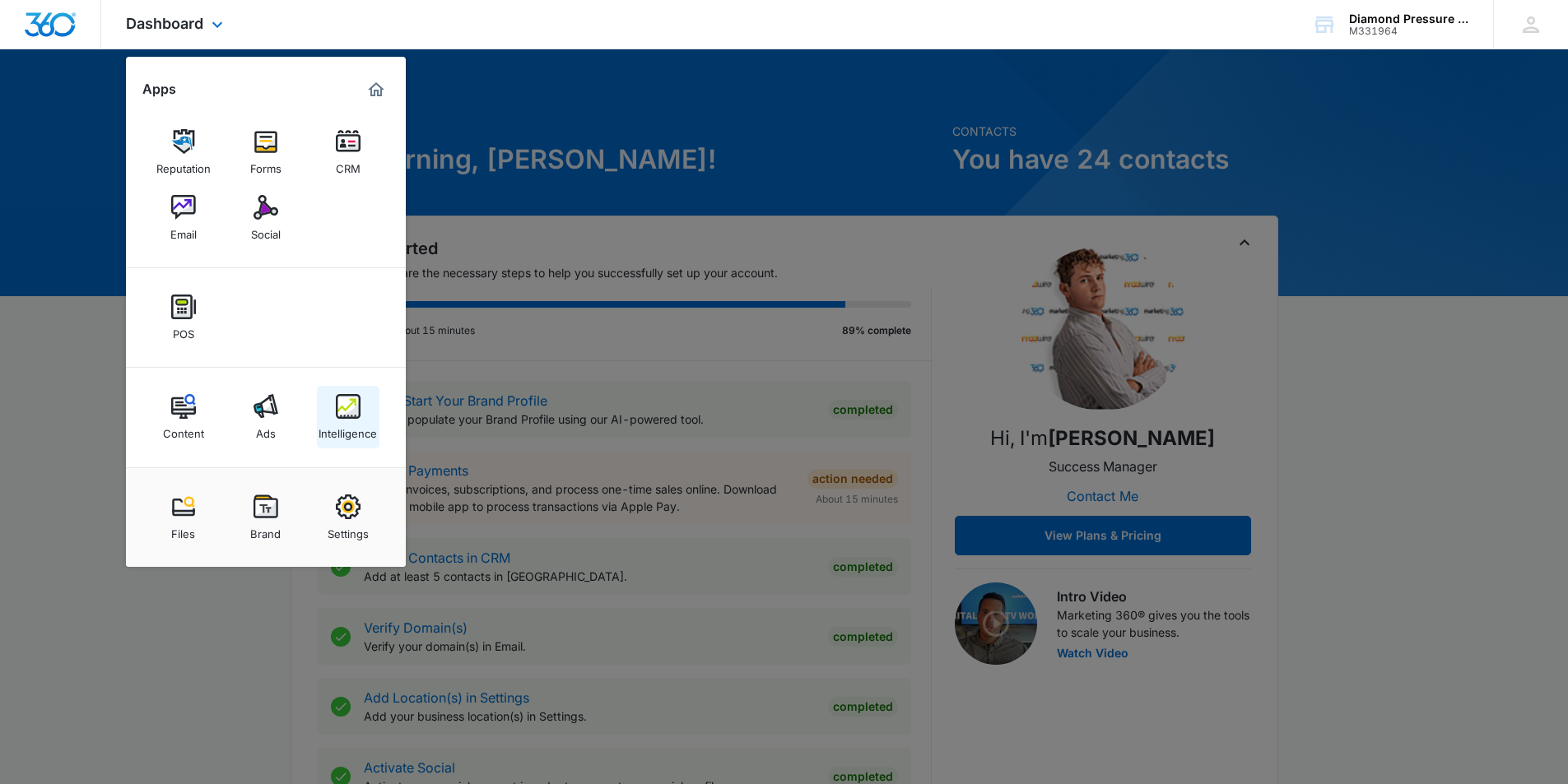
click at [348, 423] on div "Intelligence" at bounding box center [347, 429] width 58 height 21
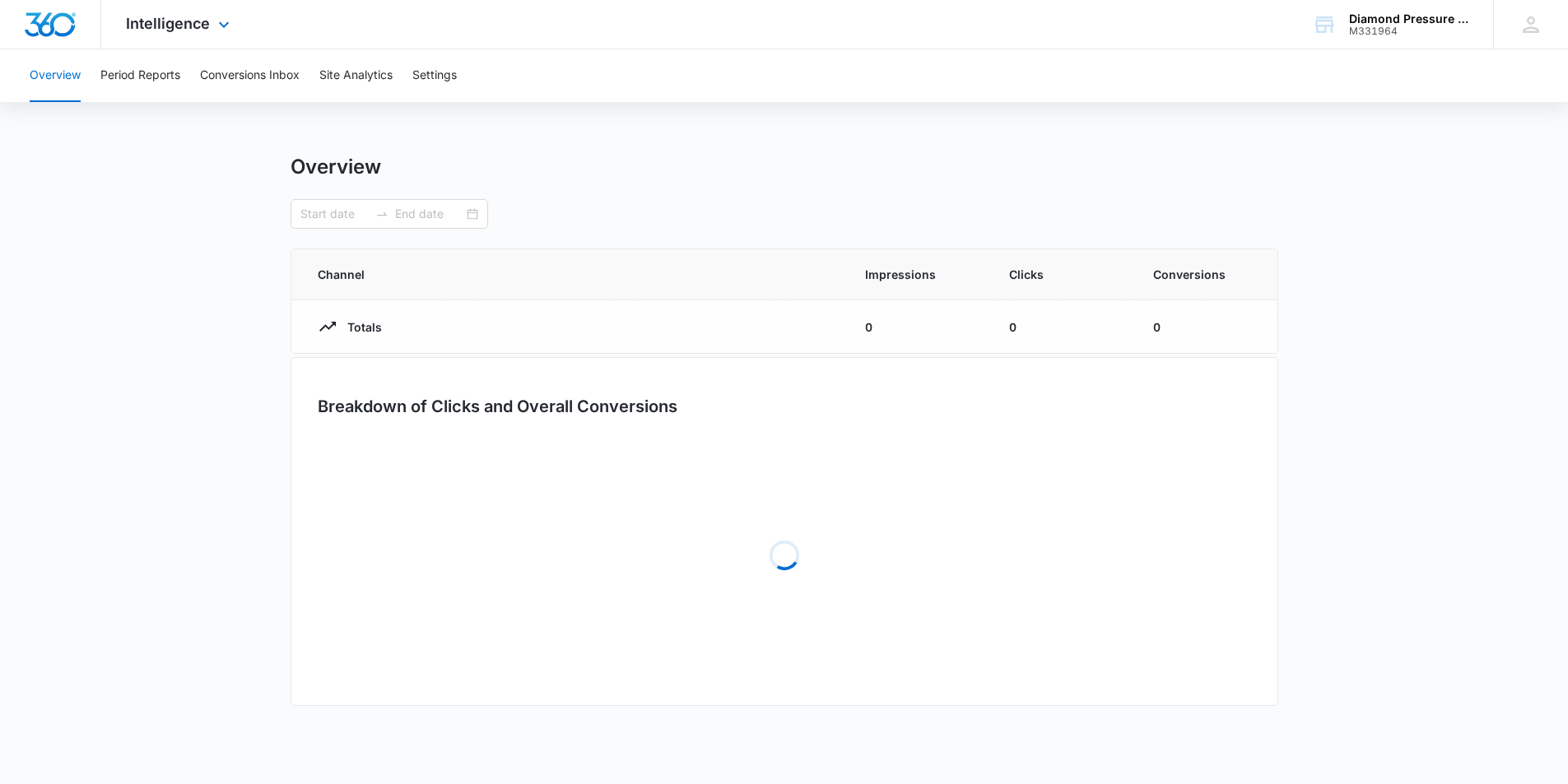
type input "07/11/2025"
type input "08/10/2025"
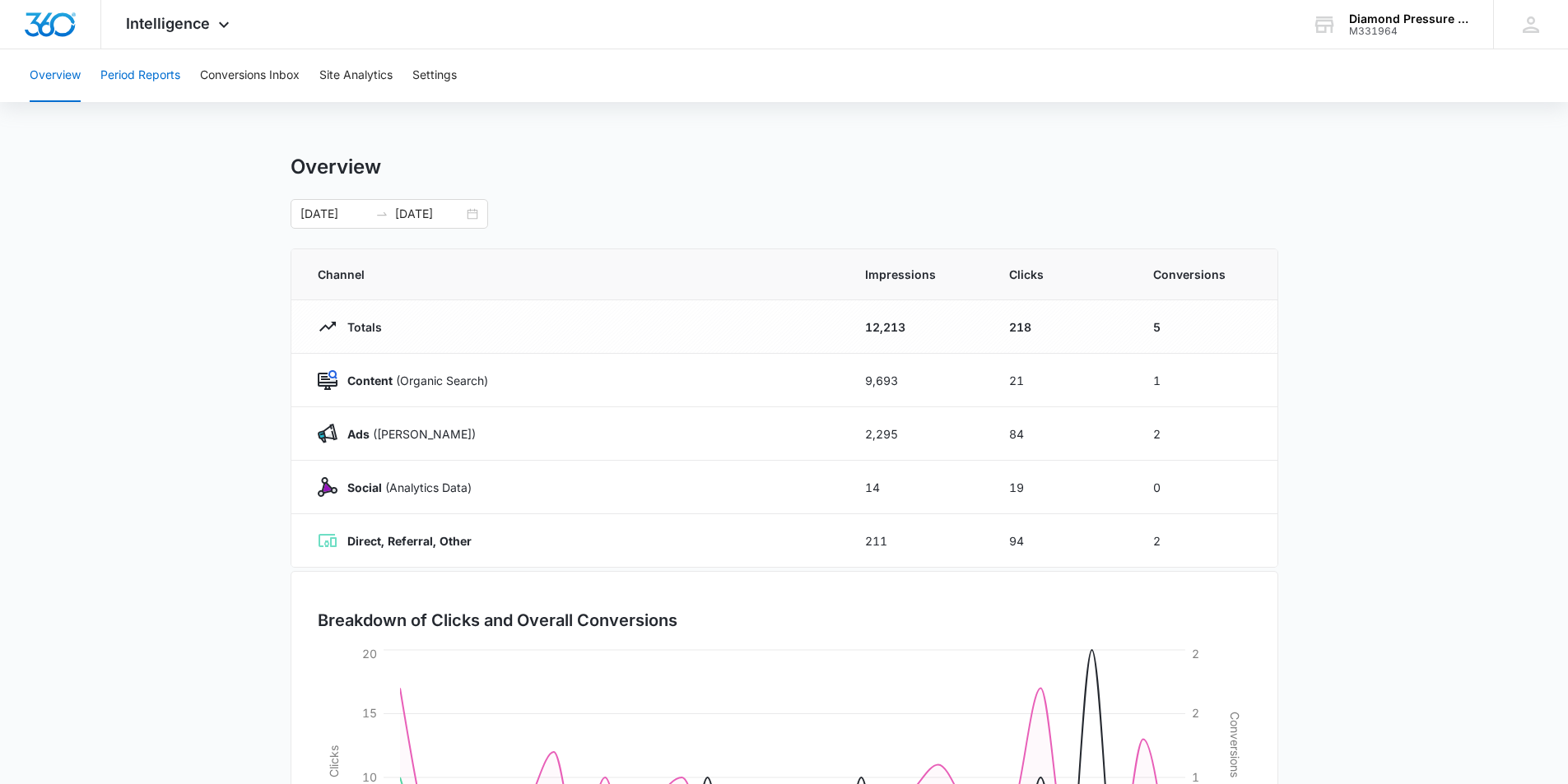
click at [157, 80] on button "Period Reports" at bounding box center [139, 76] width 80 height 53
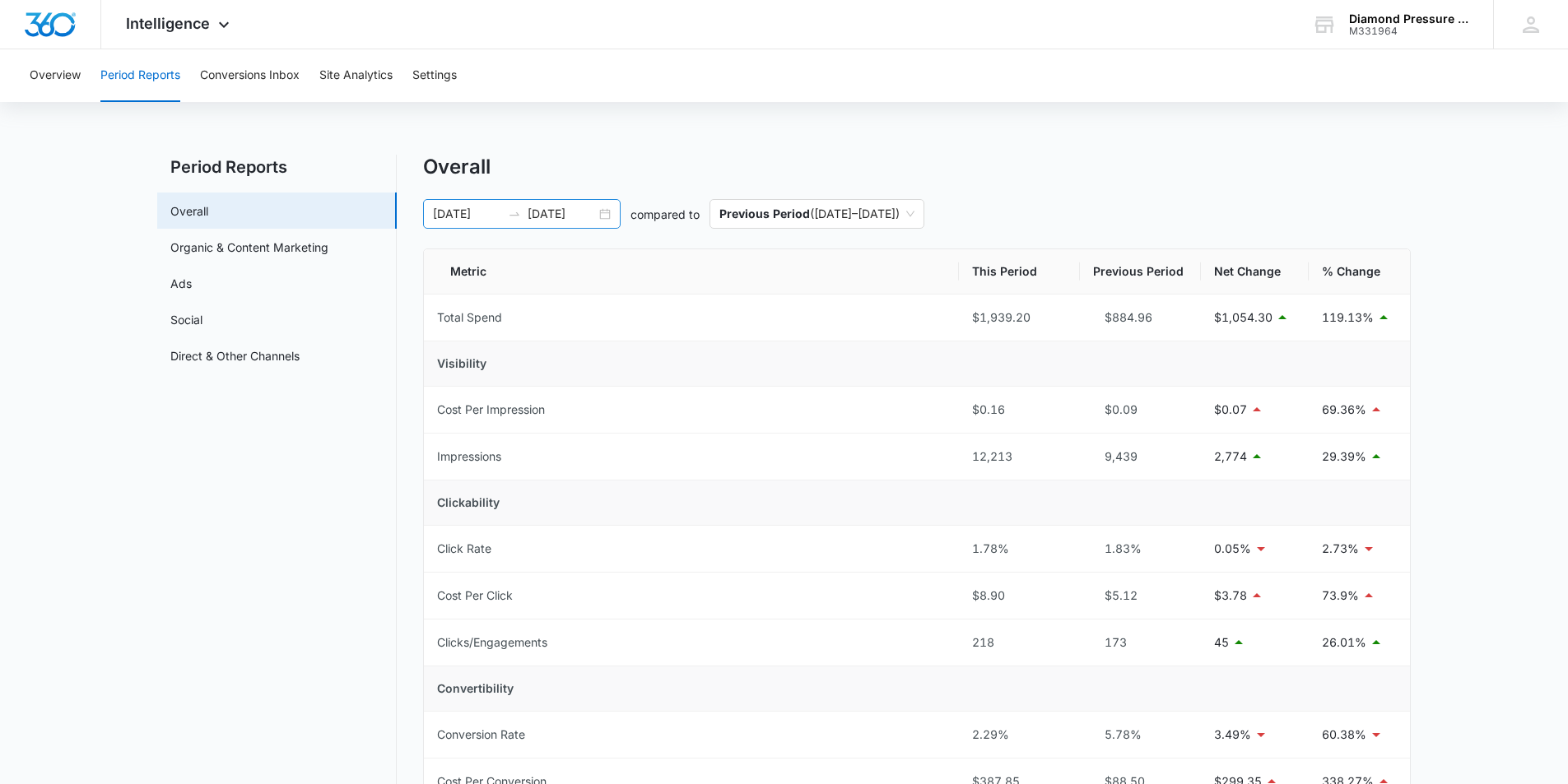
click at [543, 209] on input "08/10/2025" at bounding box center [562, 214] width 68 height 18
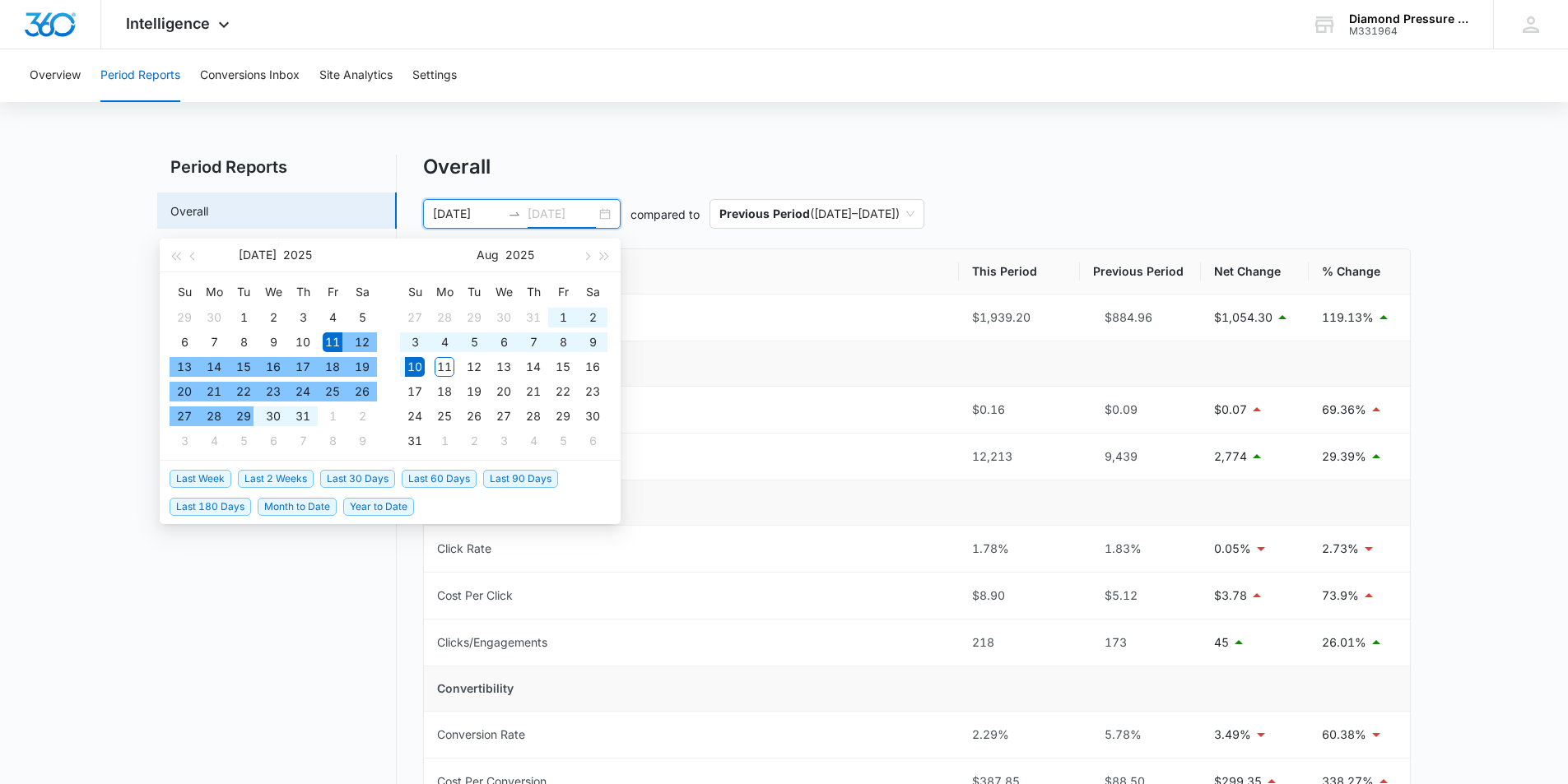
type input "08/10/2025"
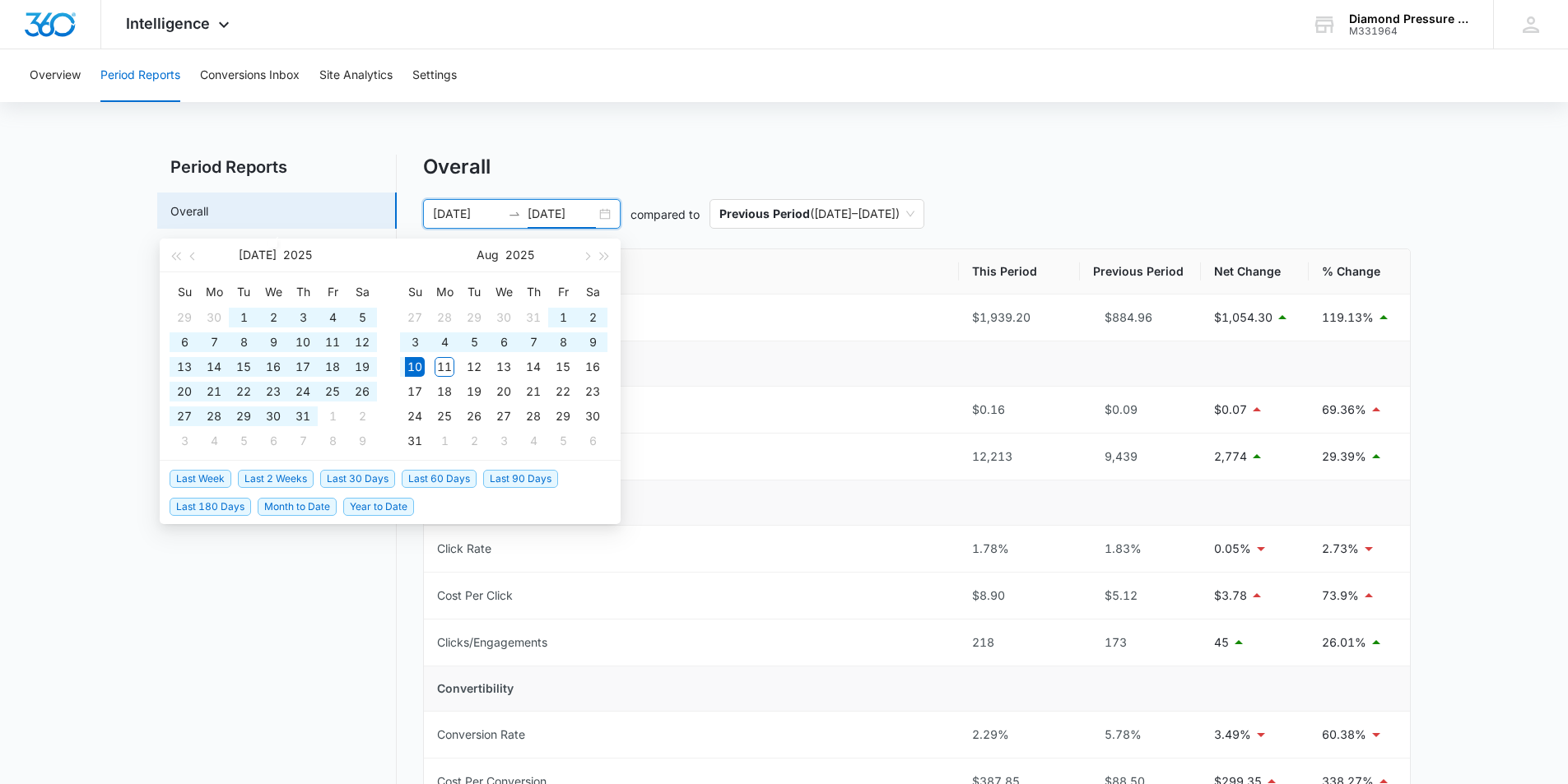
click at [229, 504] on span "Last 180 Days" at bounding box center [210, 506] width 81 height 18
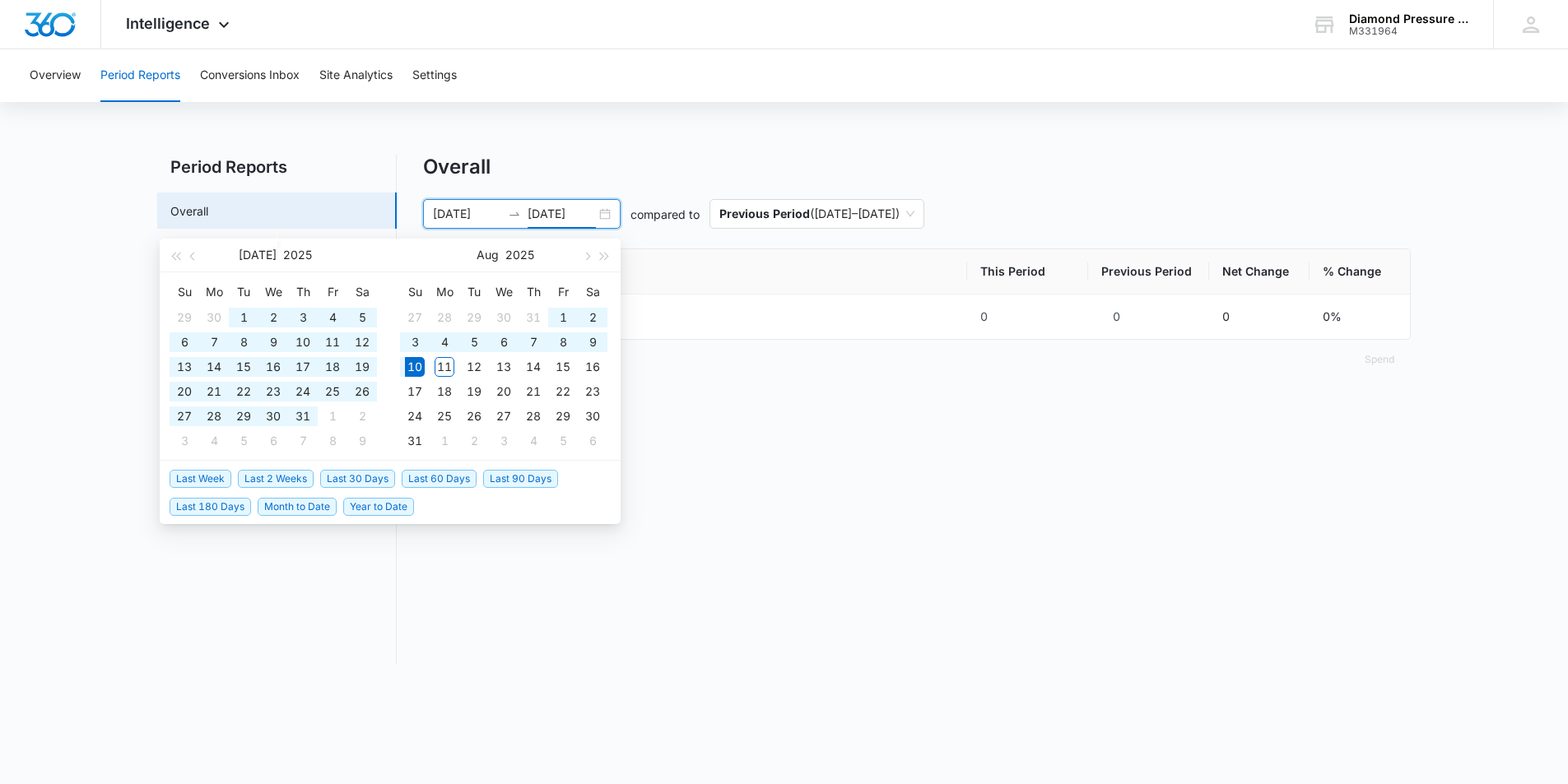
type input "02/11/2025"
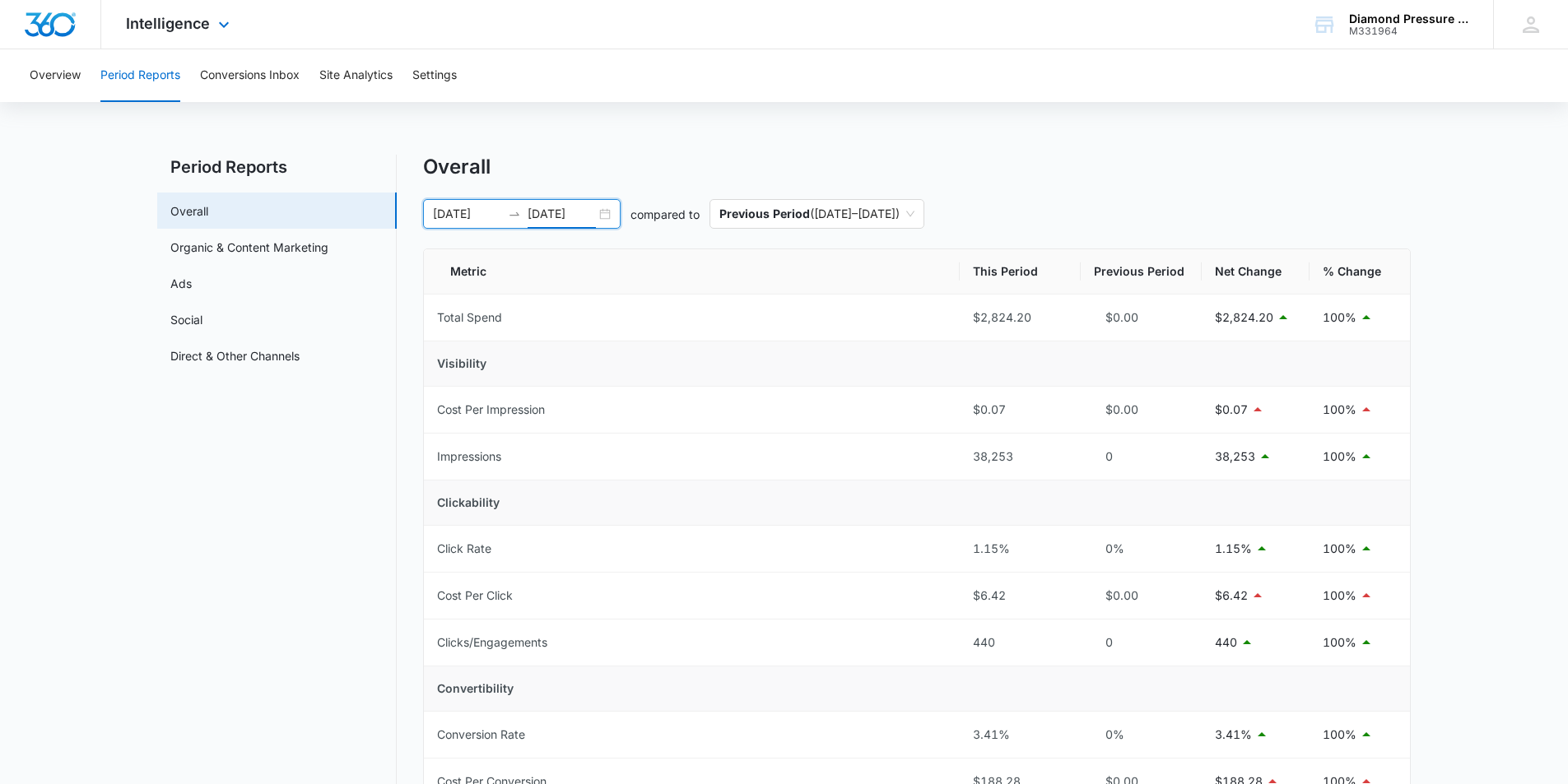
click at [41, 29] on img "Dashboard" at bounding box center [50, 24] width 53 height 25
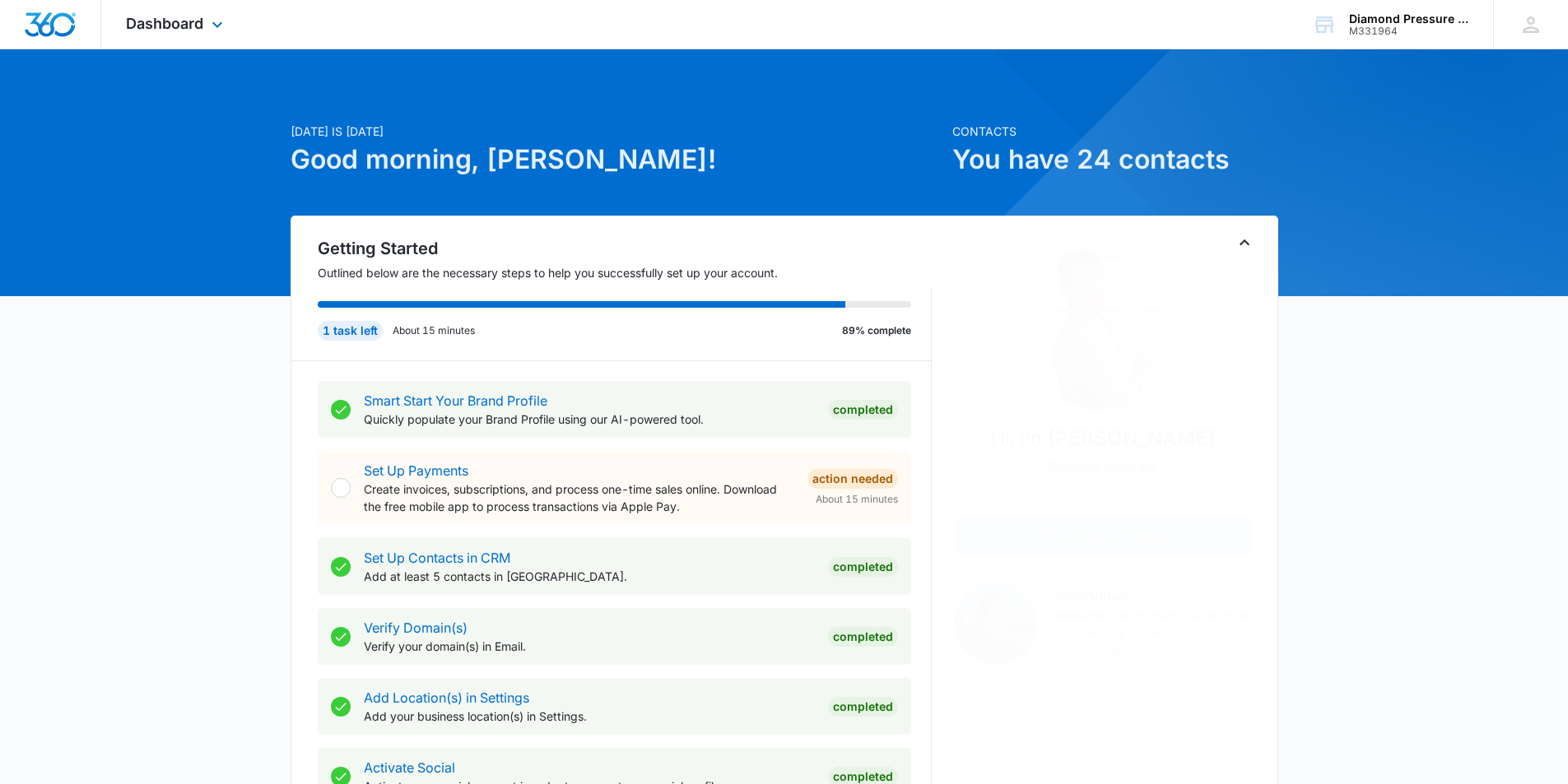
click at [206, 32] on div "Dashboard Apps Reputation Forms CRM Email Social POS Content Ads Intelligence F…" at bounding box center [176, 24] width 151 height 49
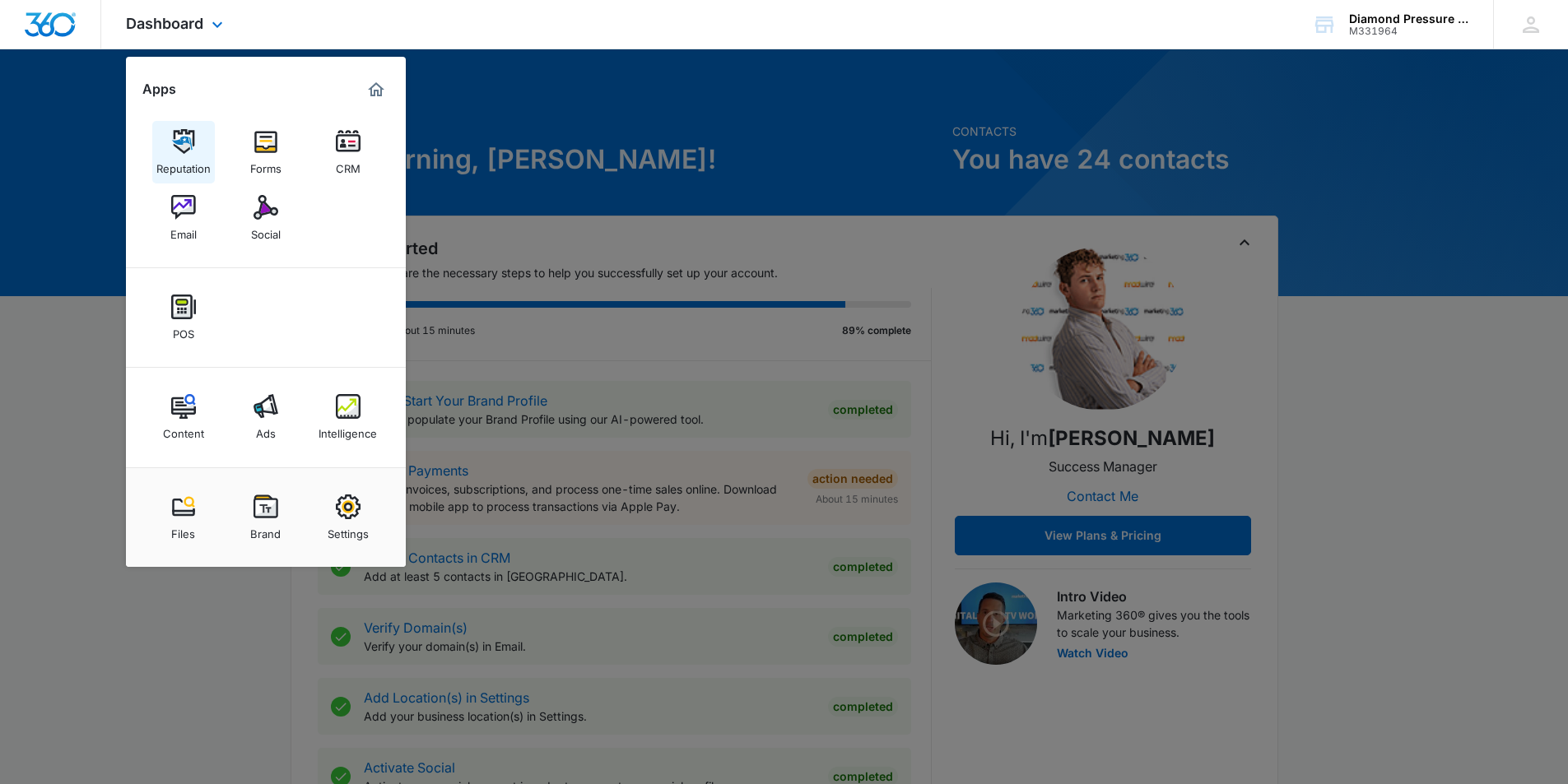
click at [191, 155] on div "Reputation" at bounding box center [183, 164] width 54 height 21
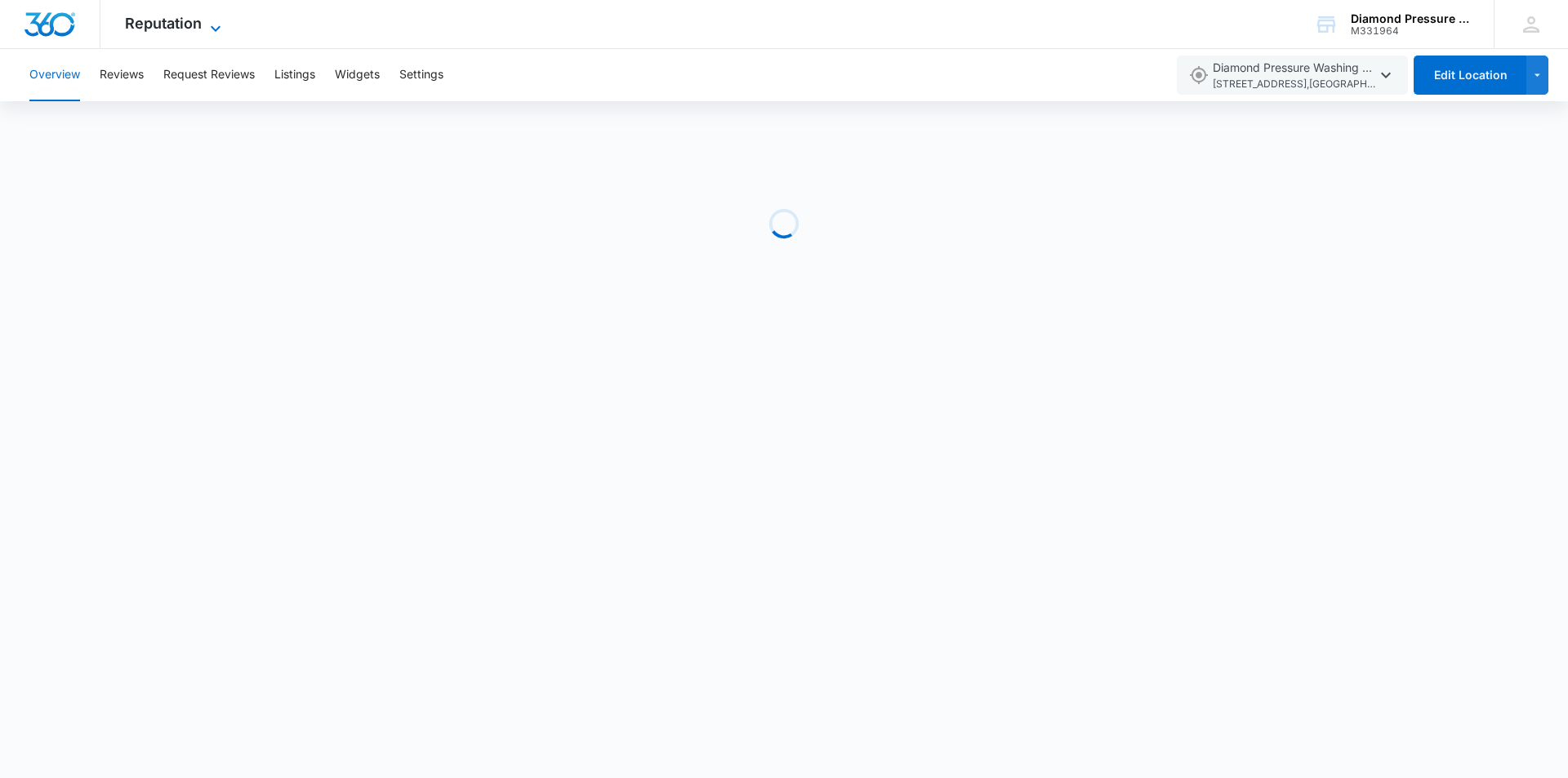
click at [194, 31] on span "Reputation" at bounding box center [163, 23] width 76 height 17
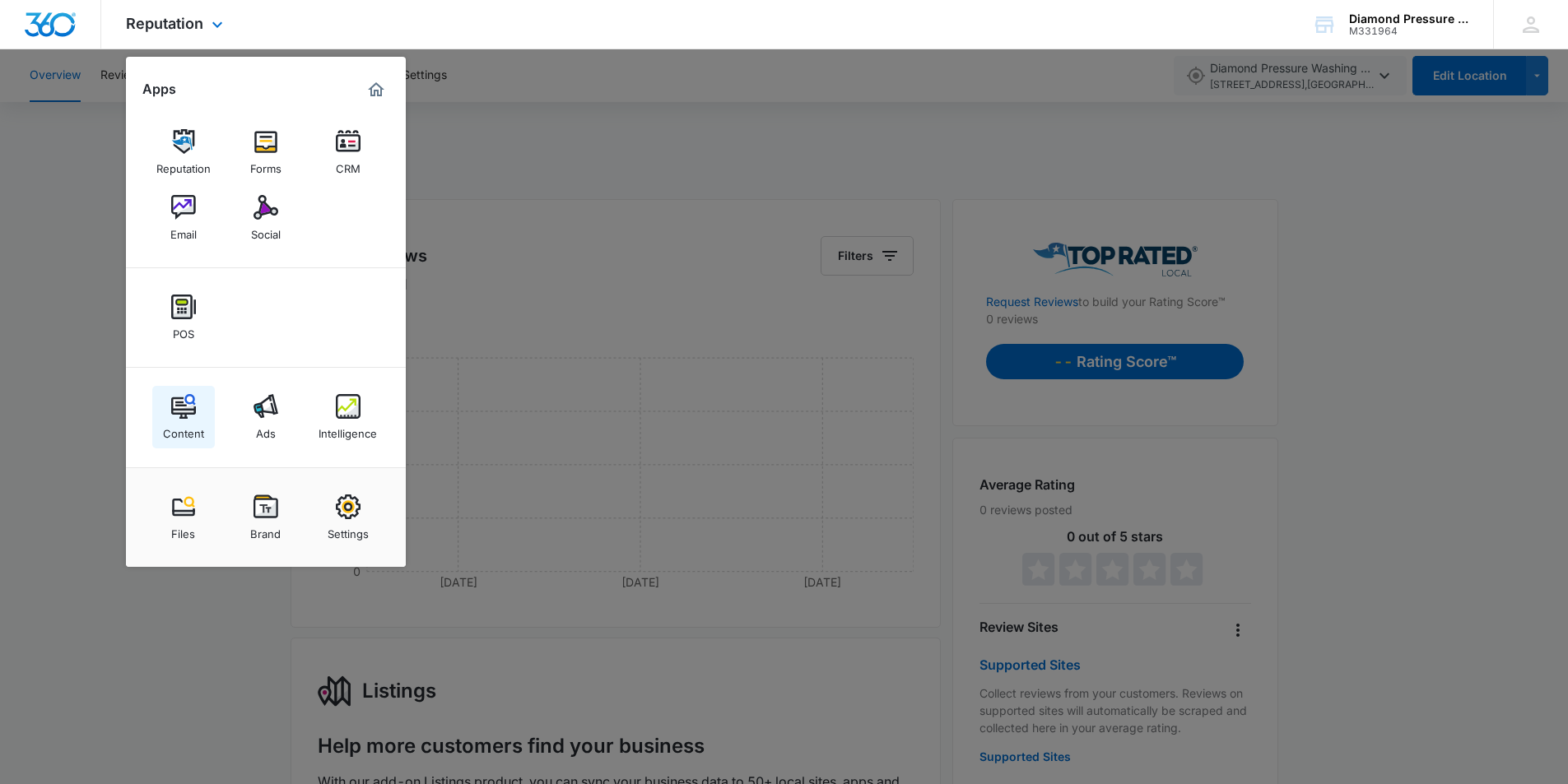
click at [199, 416] on link "Content" at bounding box center [183, 416] width 62 height 62
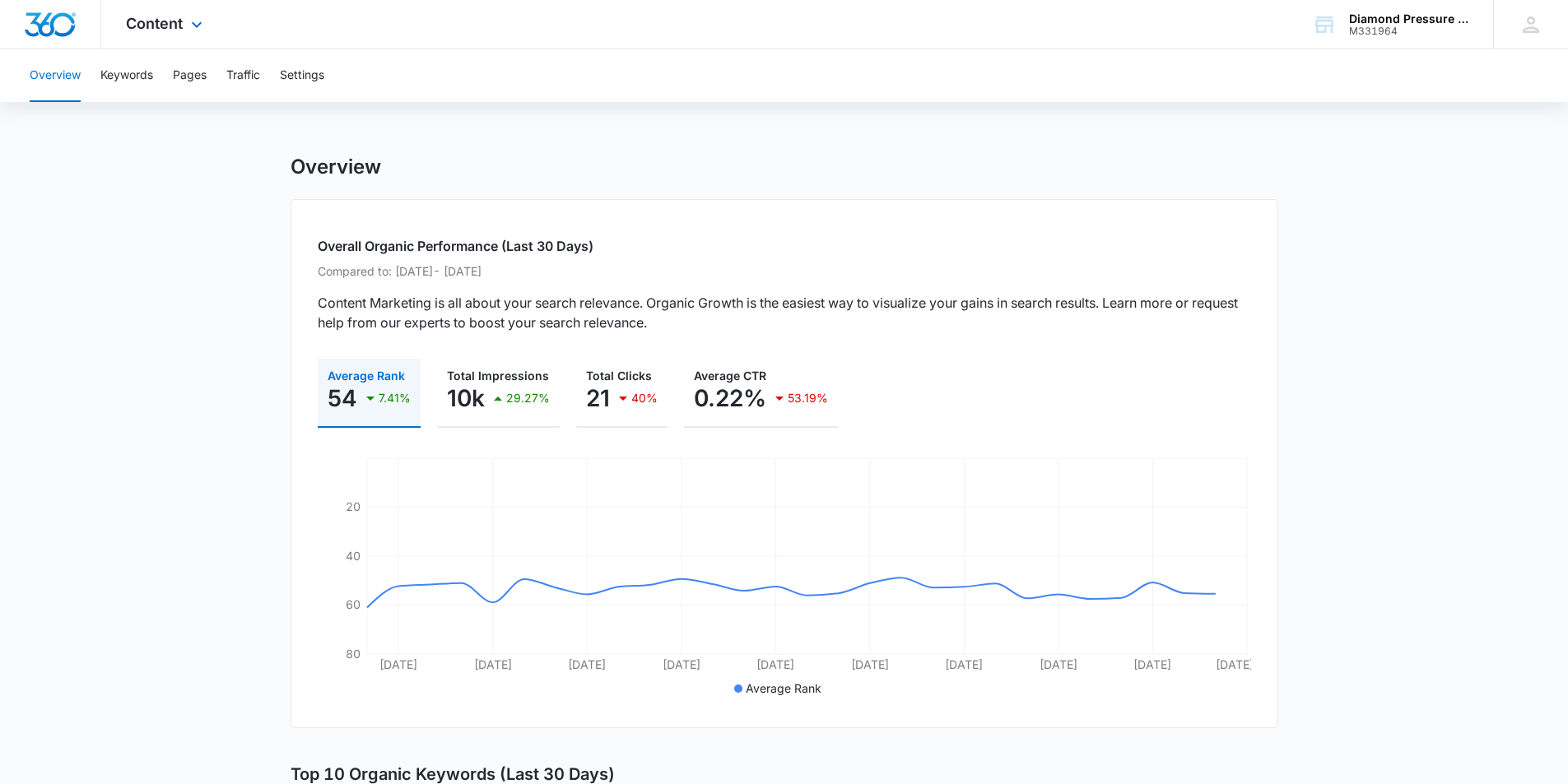
click at [198, 13] on div "Content Apps Reputation Forms CRM Email Social POS Content Ads Intelligence Fil…" at bounding box center [166, 24] width 130 height 49
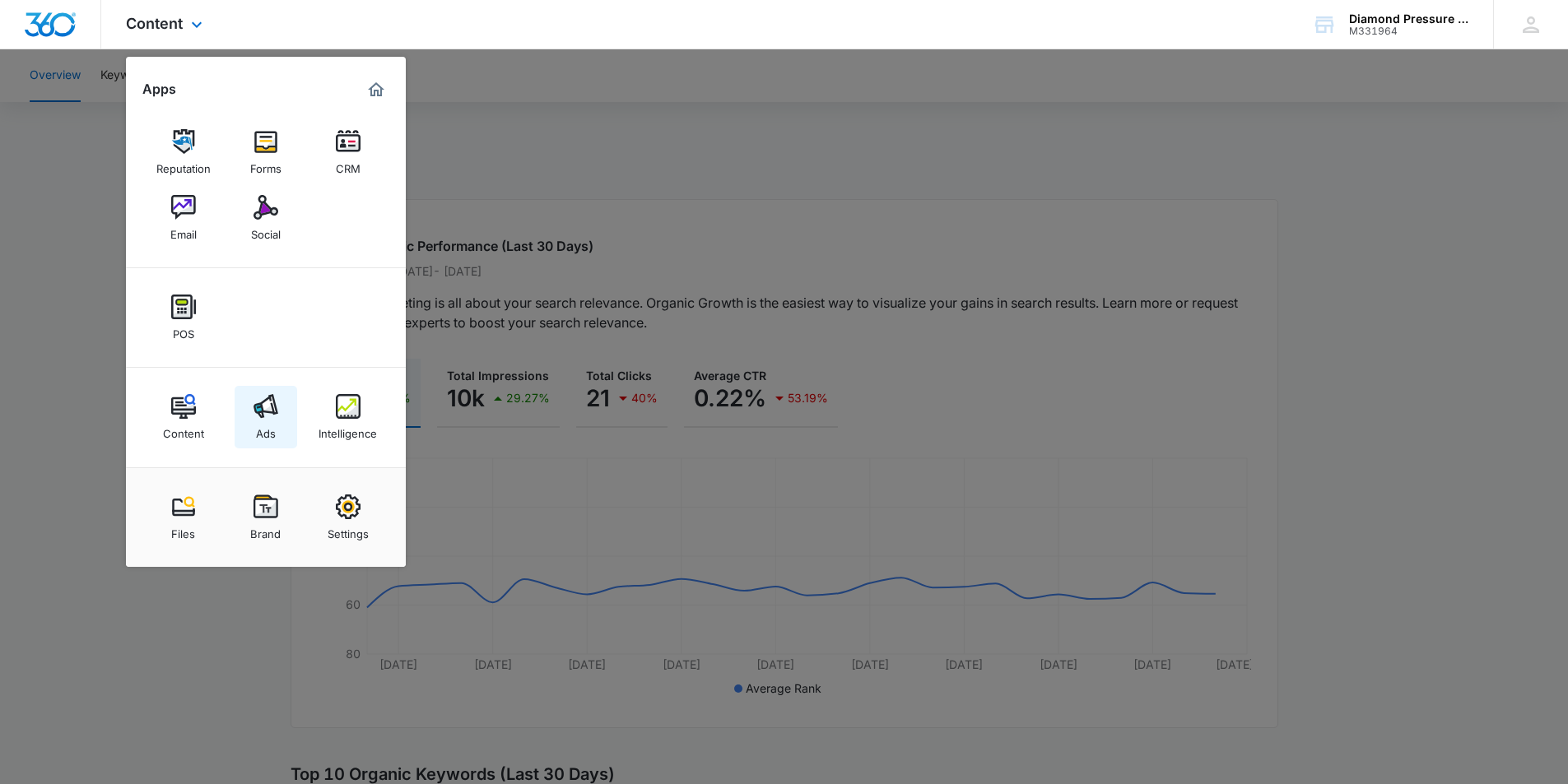
click at [274, 395] on img at bounding box center [265, 406] width 25 height 25
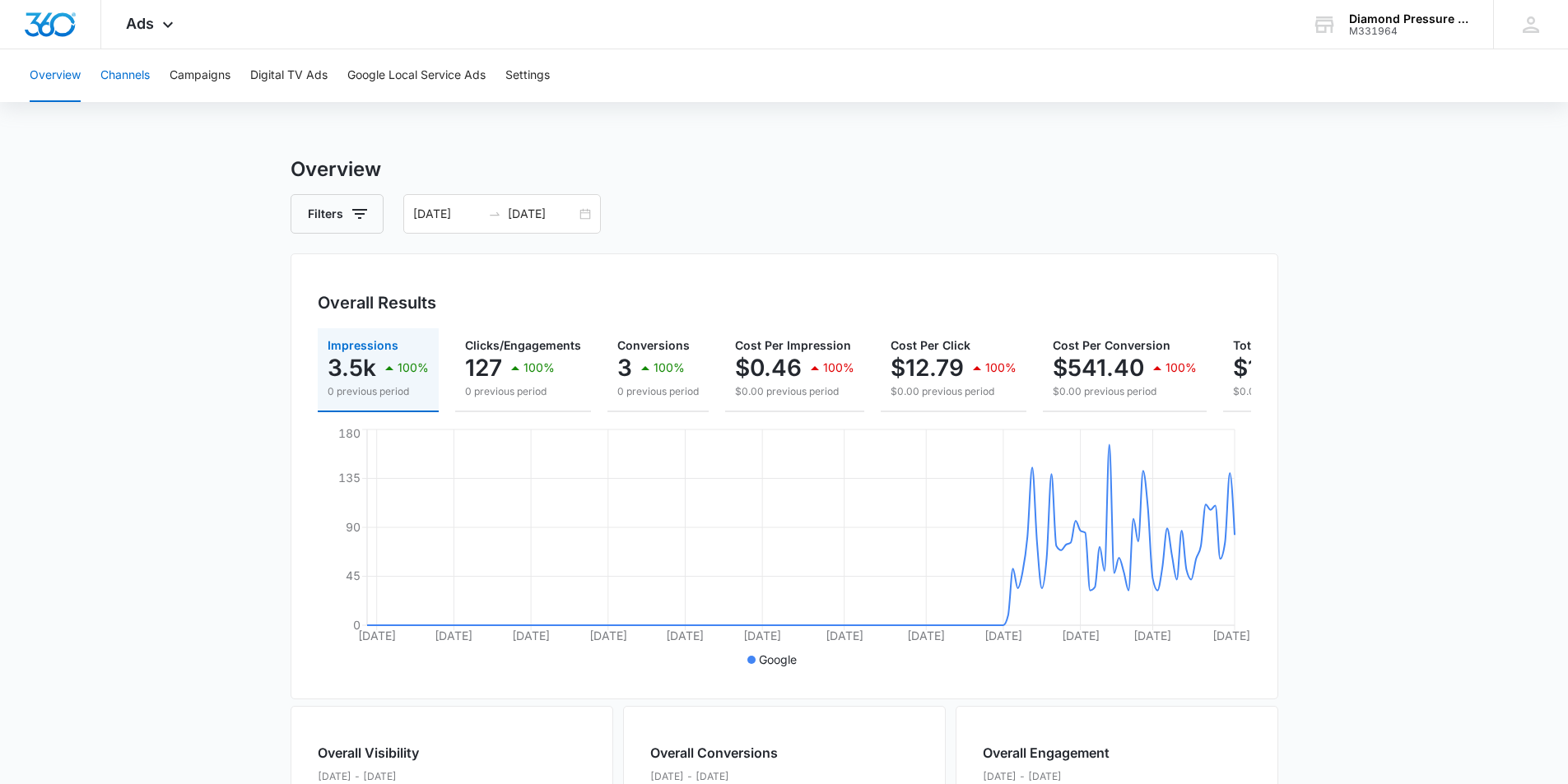
click at [138, 78] on button "Channels" at bounding box center [125, 76] width 50 height 53
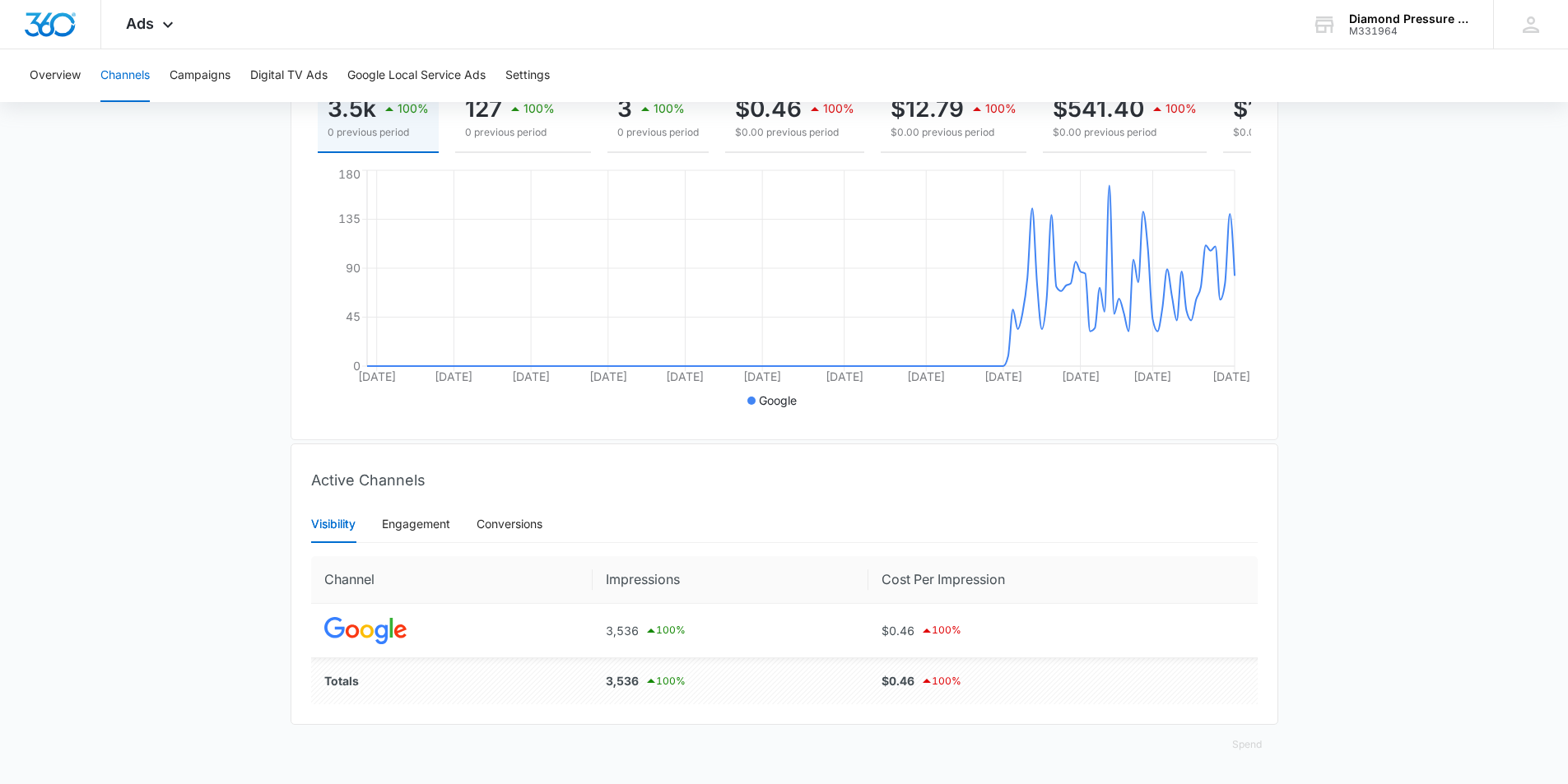
scroll to position [271, 0]
click at [425, 510] on div "Engagement" at bounding box center [416, 524] width 68 height 38
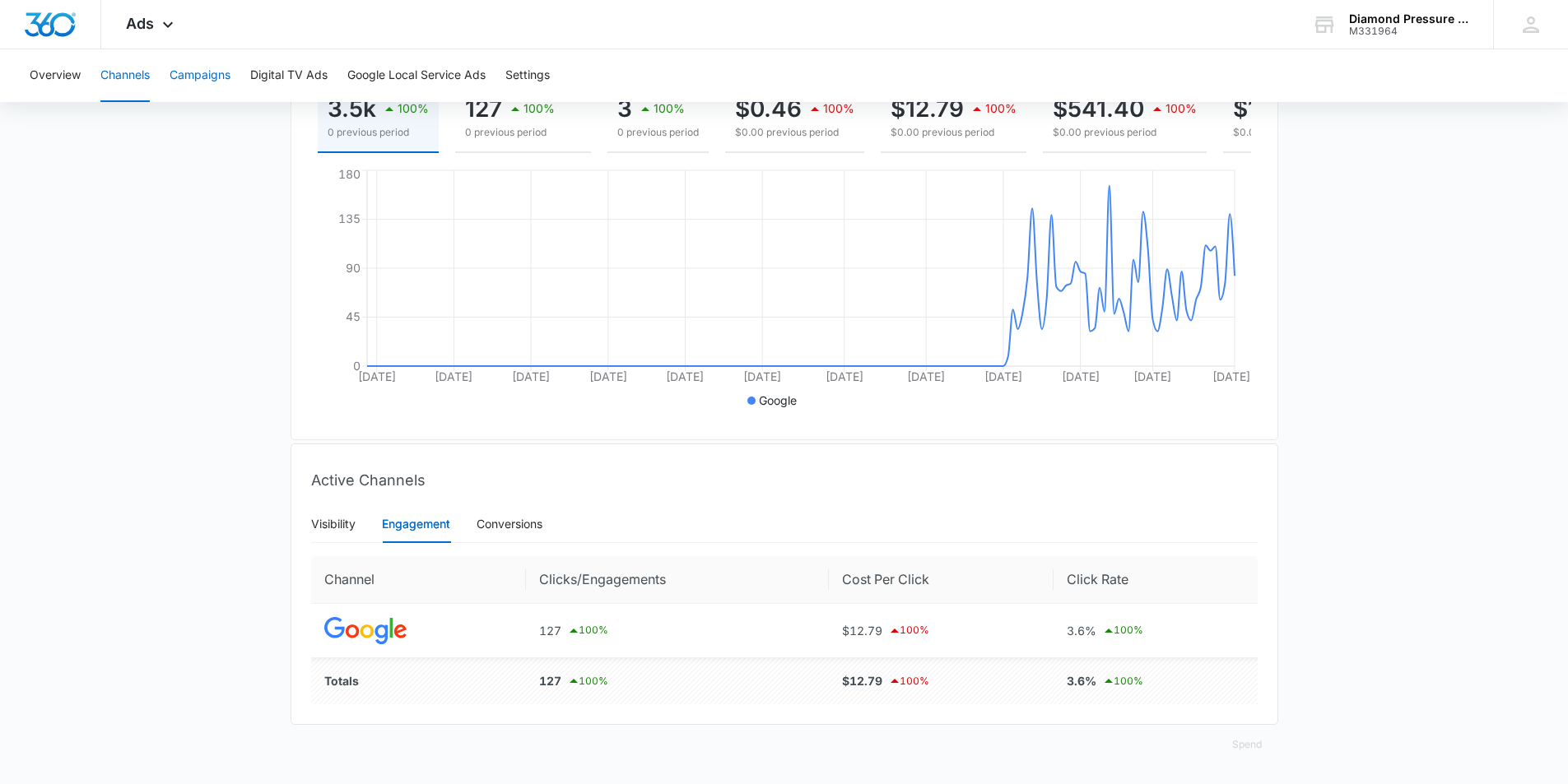
click at [178, 85] on button "Campaigns" at bounding box center [199, 76] width 61 height 53
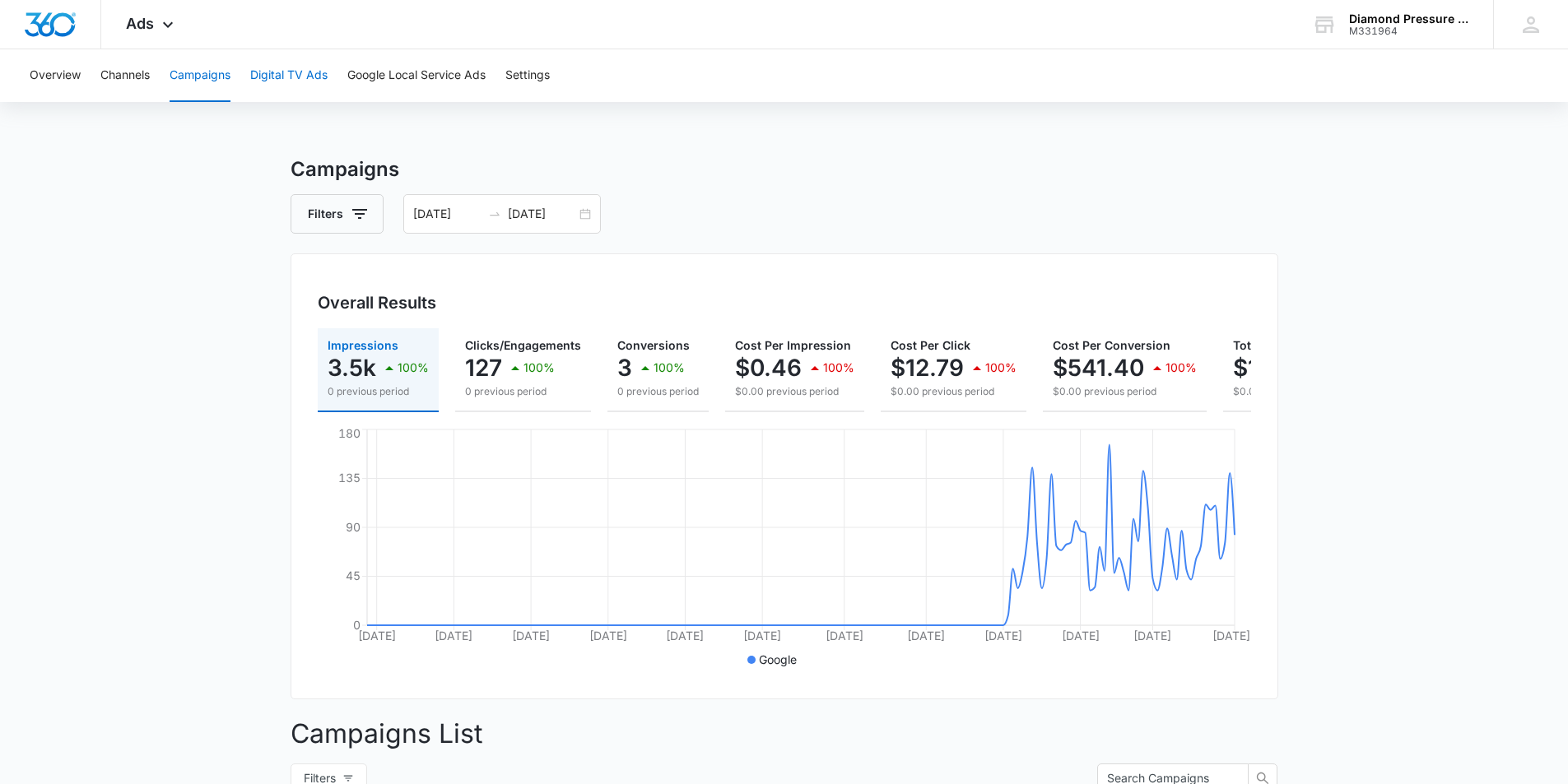
click at [297, 88] on button "Digital TV Ads" at bounding box center [288, 76] width 77 height 53
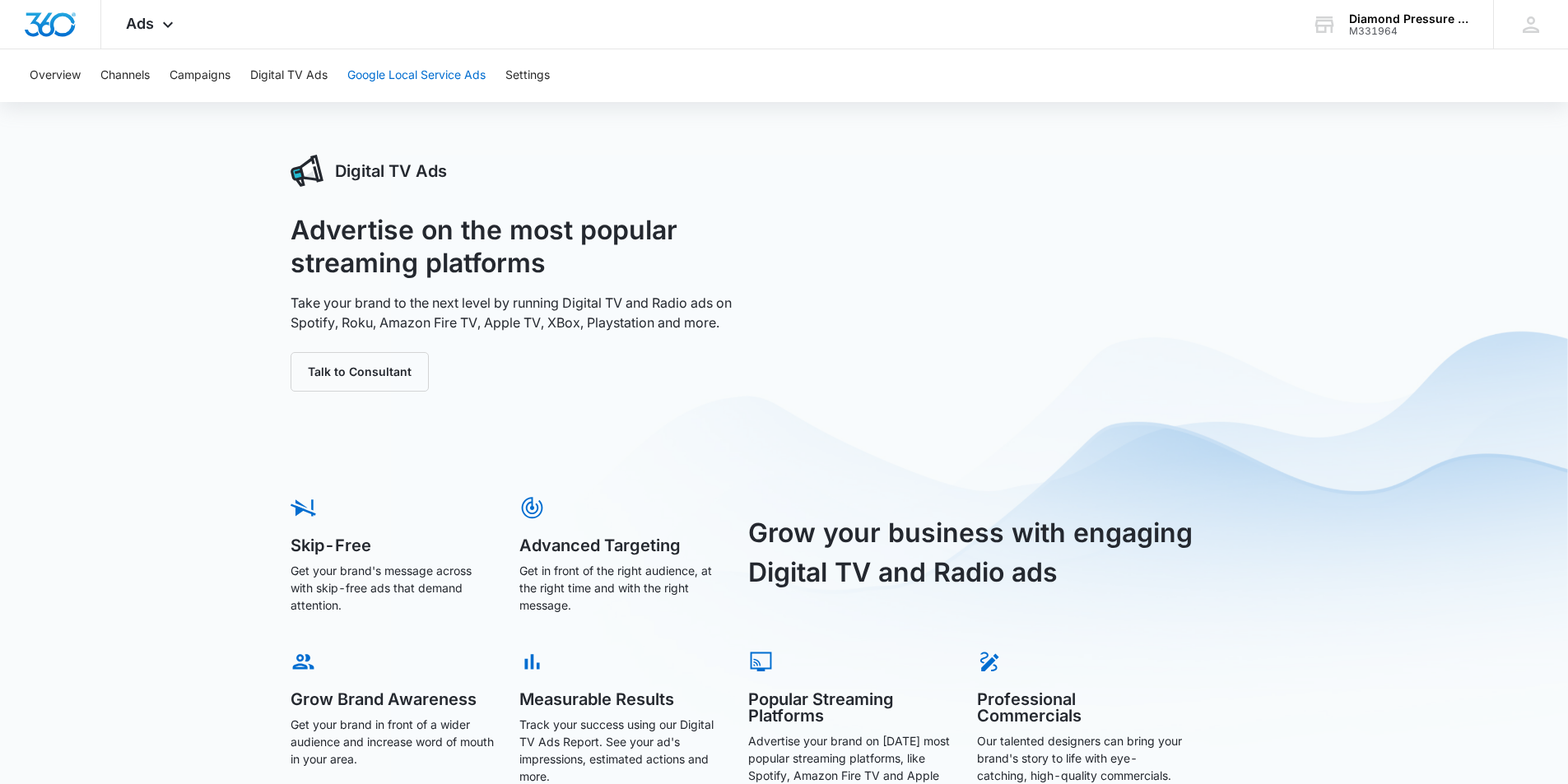
click at [360, 76] on button "Google Local Service Ads" at bounding box center [417, 76] width 139 height 53
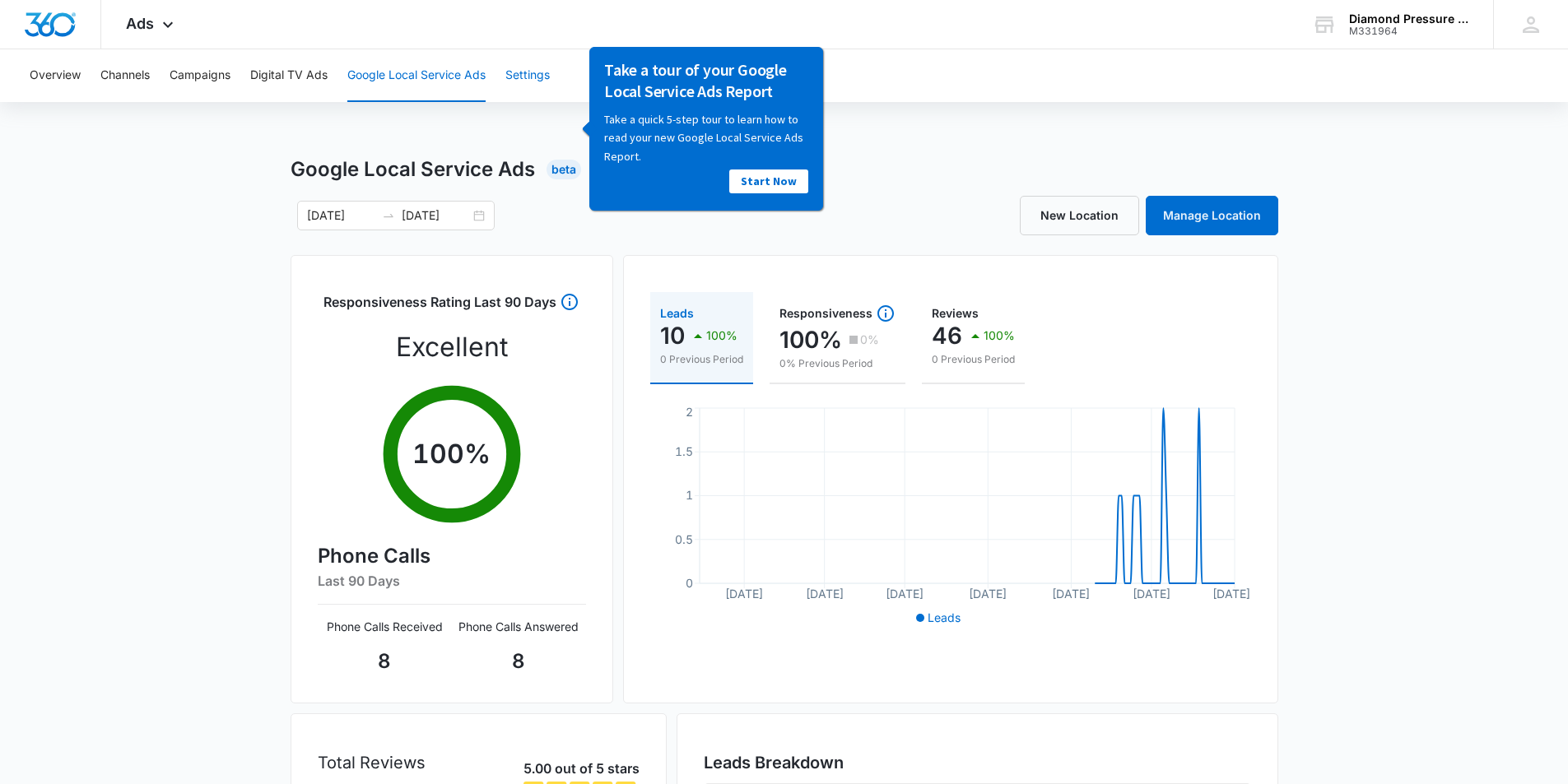
click at [524, 77] on button "Settings" at bounding box center [528, 76] width 44 height 53
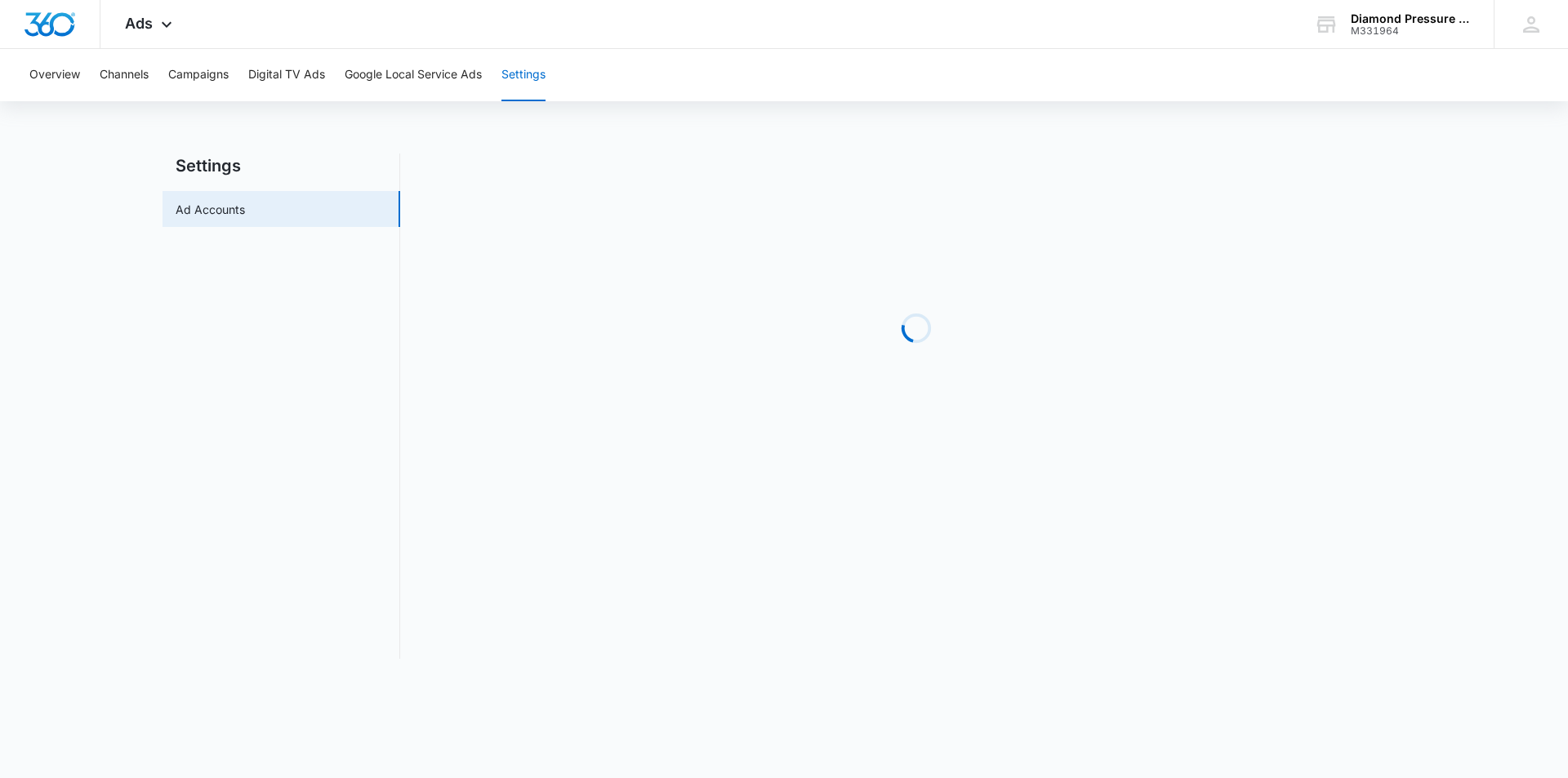
drag, startPoint x: 520, startPoint y: 76, endPoint x: 360, endPoint y: 341, distance: 309.6
click at [360, 341] on div "Overview Channels Campaigns Digital TV Ads Google Local Service Ads Settings Se…" at bounding box center [784, 364] width 1568 height 630
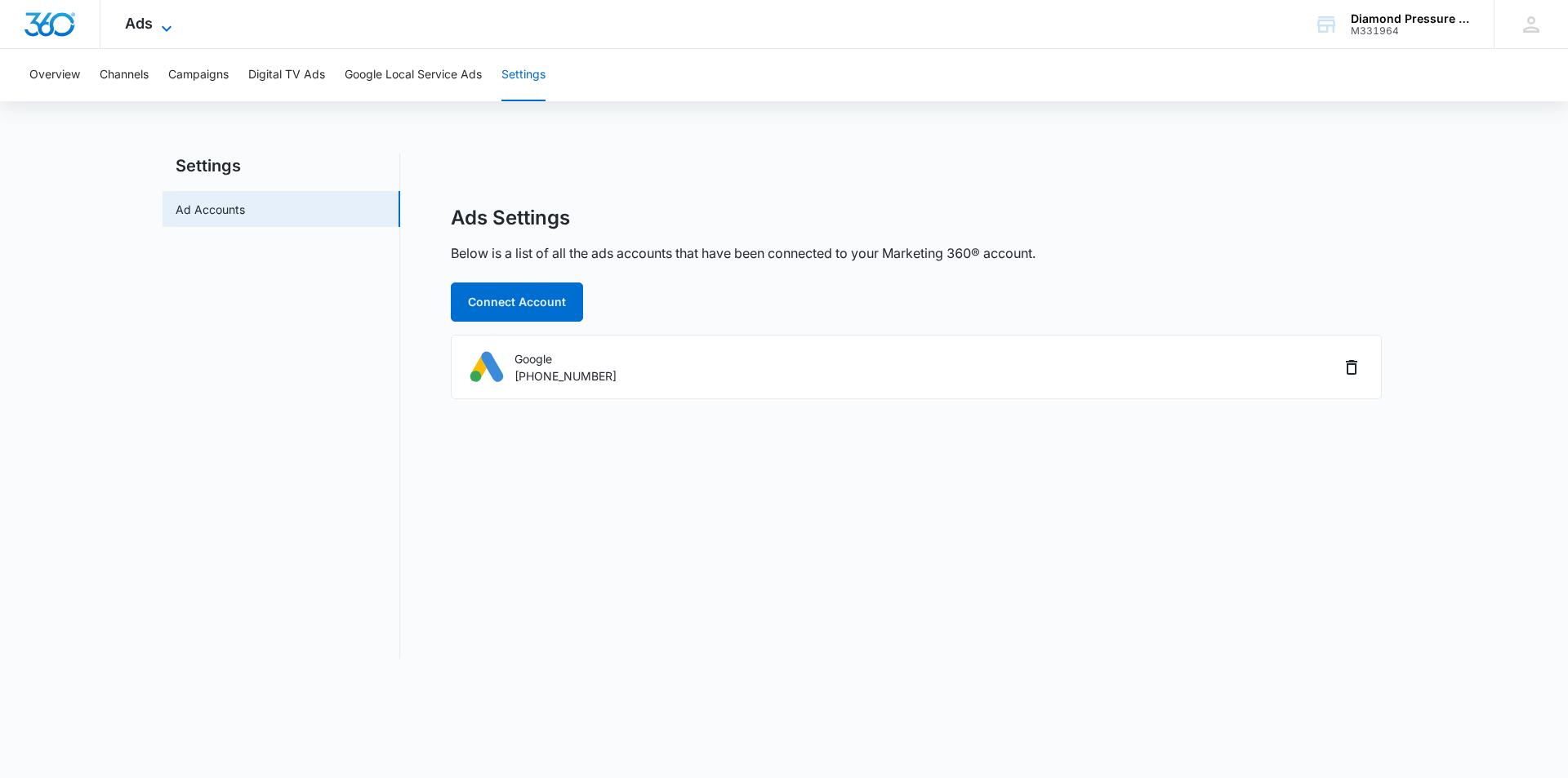
click at [167, 22] on icon at bounding box center [166, 28] width 20 height 20
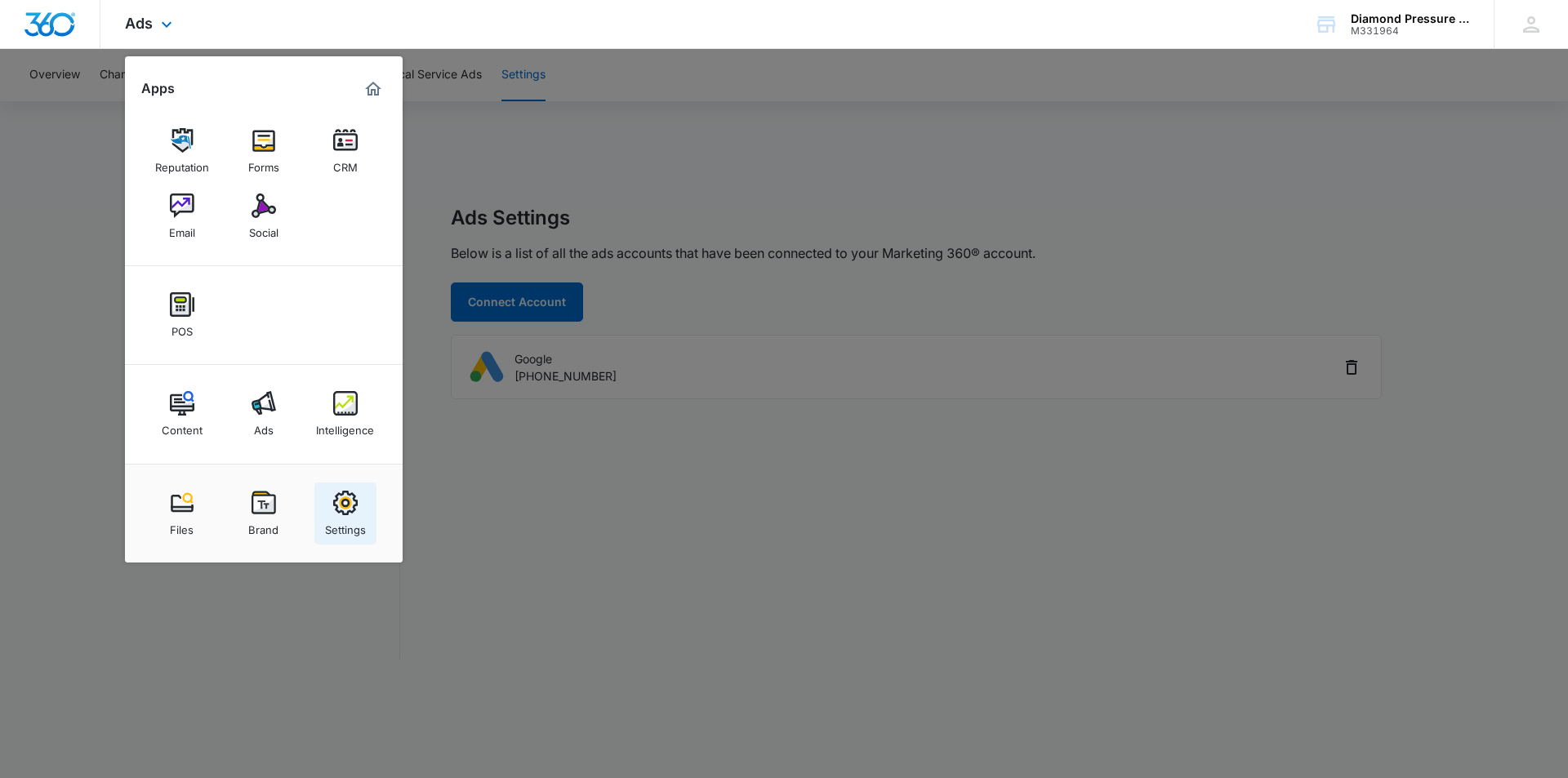
click at [344, 501] on img at bounding box center [346, 502] width 25 height 25
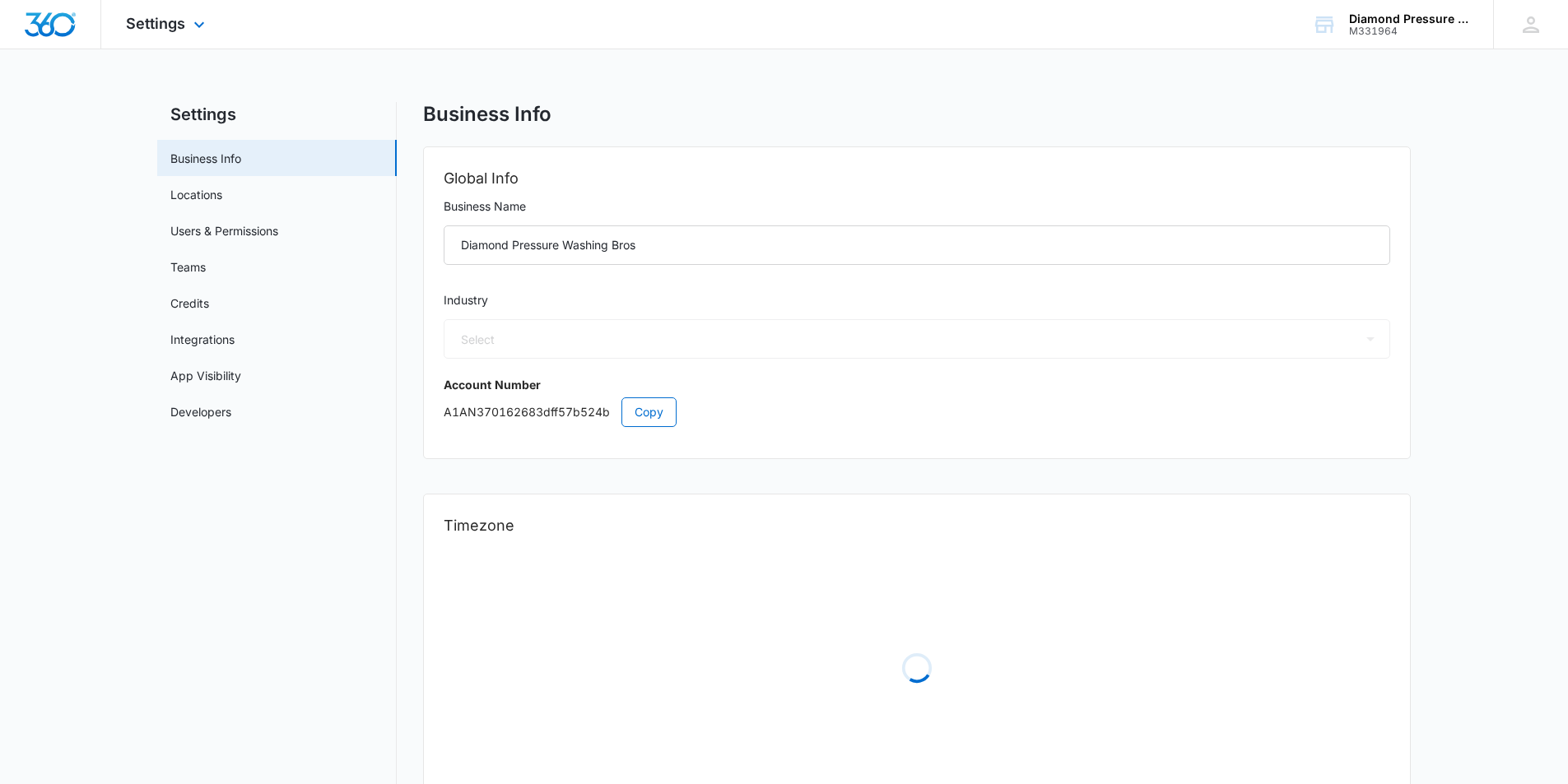
select select "4"
select select "US"
select select "America/Denver"
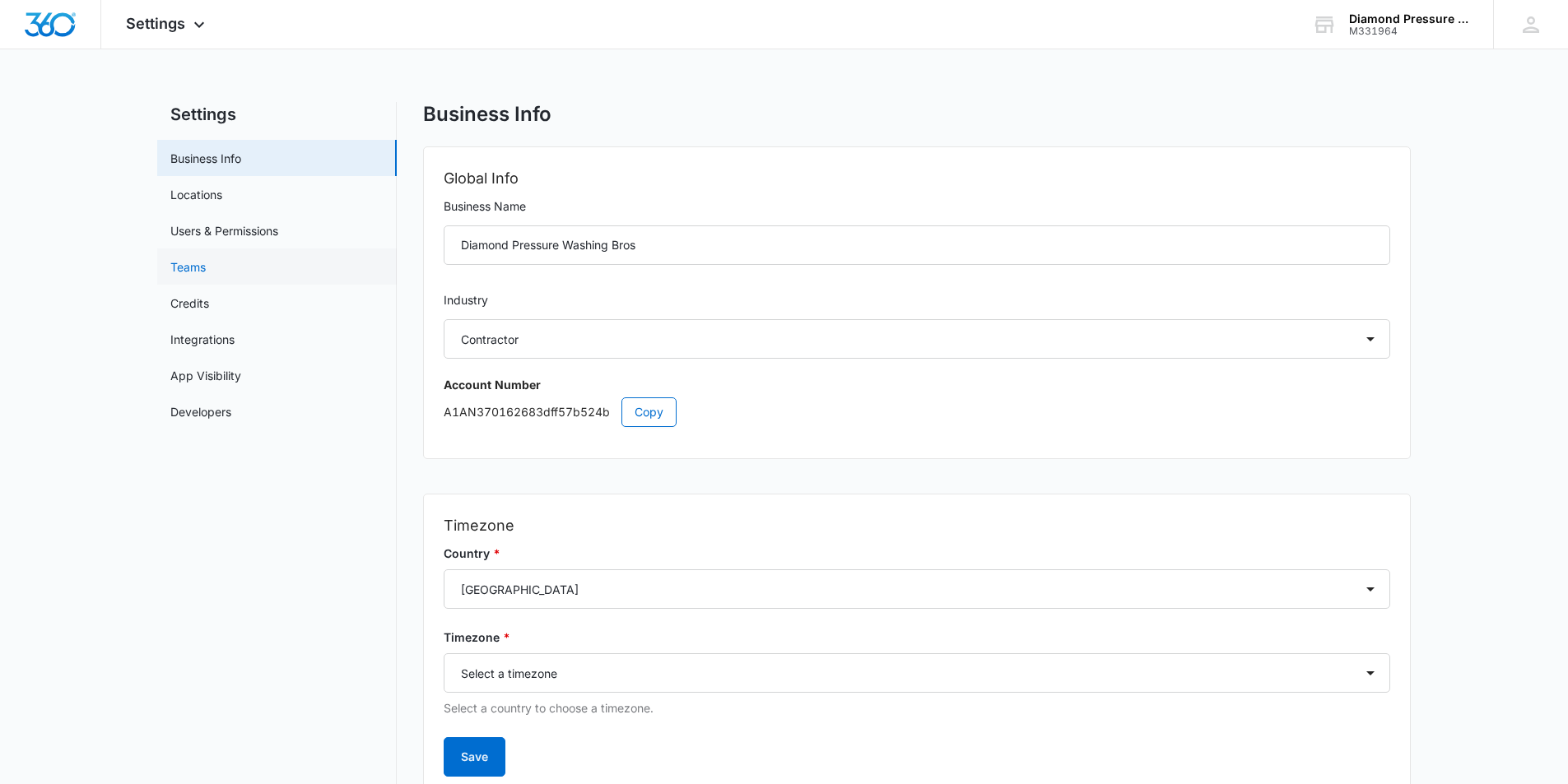
click at [206, 275] on link "Teams" at bounding box center [187, 267] width 35 height 17
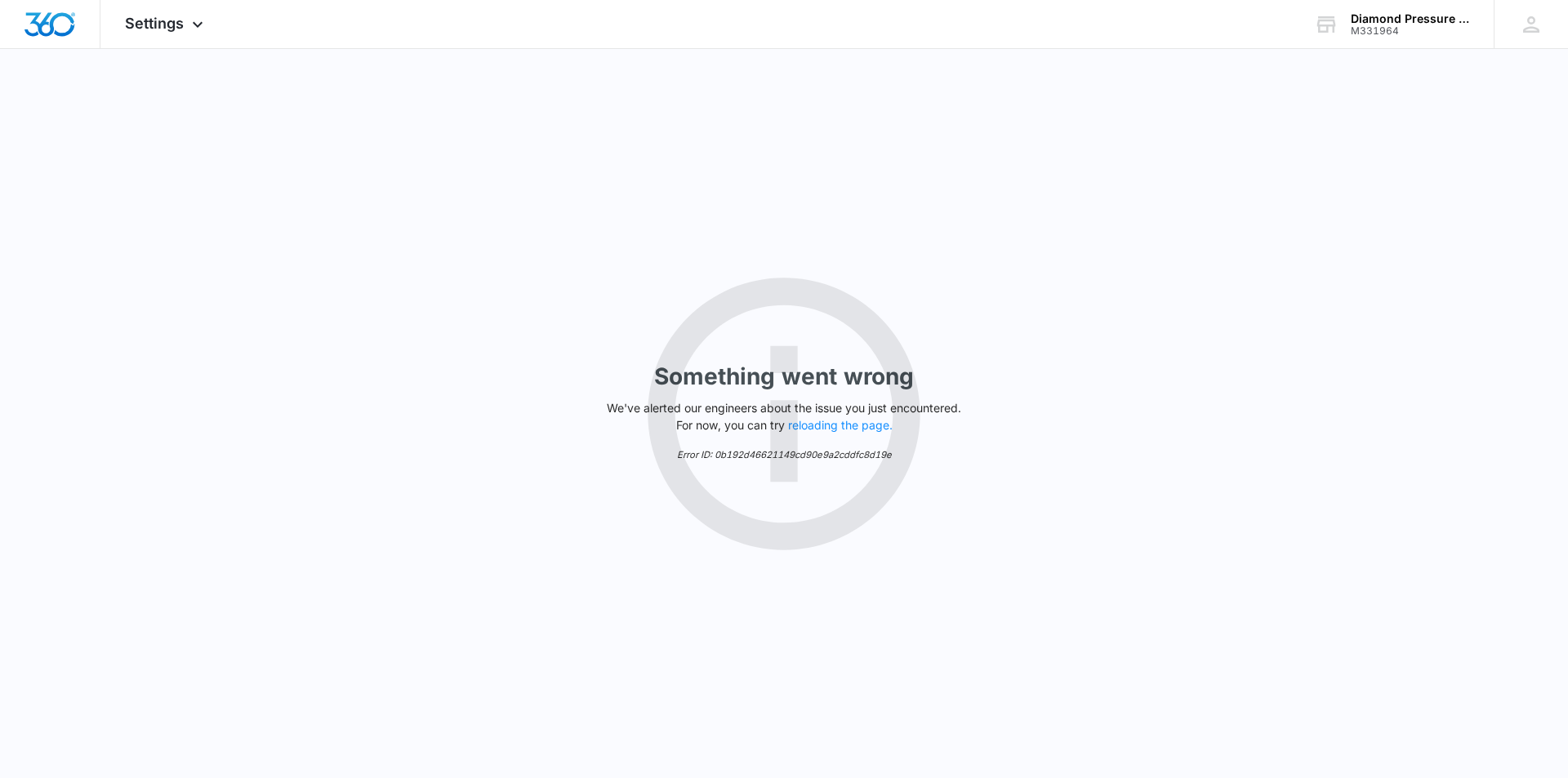
click at [295, 307] on div "Something went wrong We've alerted our engineers about the issue you just encou…" at bounding box center [784, 413] width 1568 height 729
select select "4"
select select "US"
select select "America/Denver"
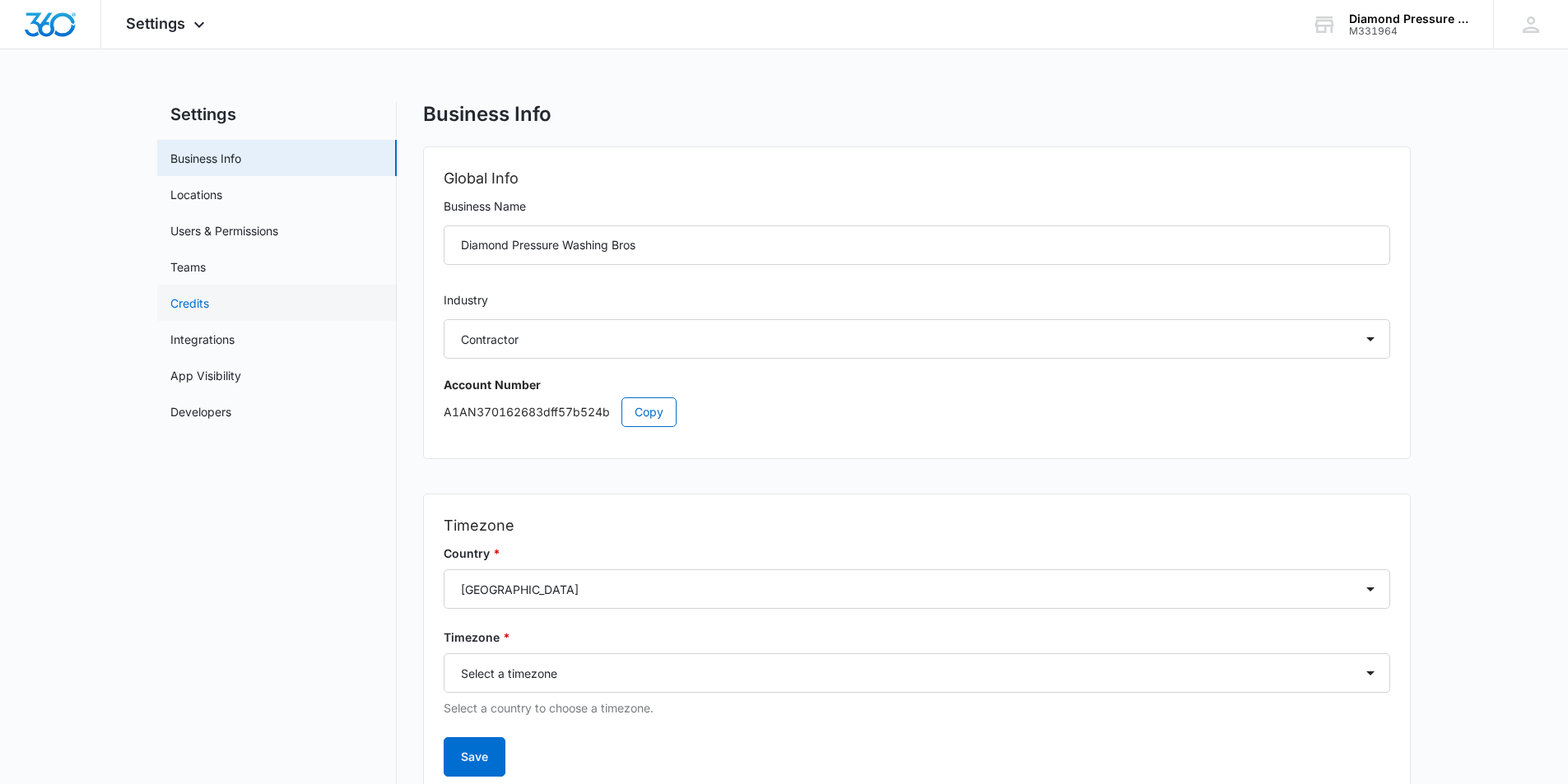
click at [209, 301] on link "Credits" at bounding box center [189, 303] width 38 height 17
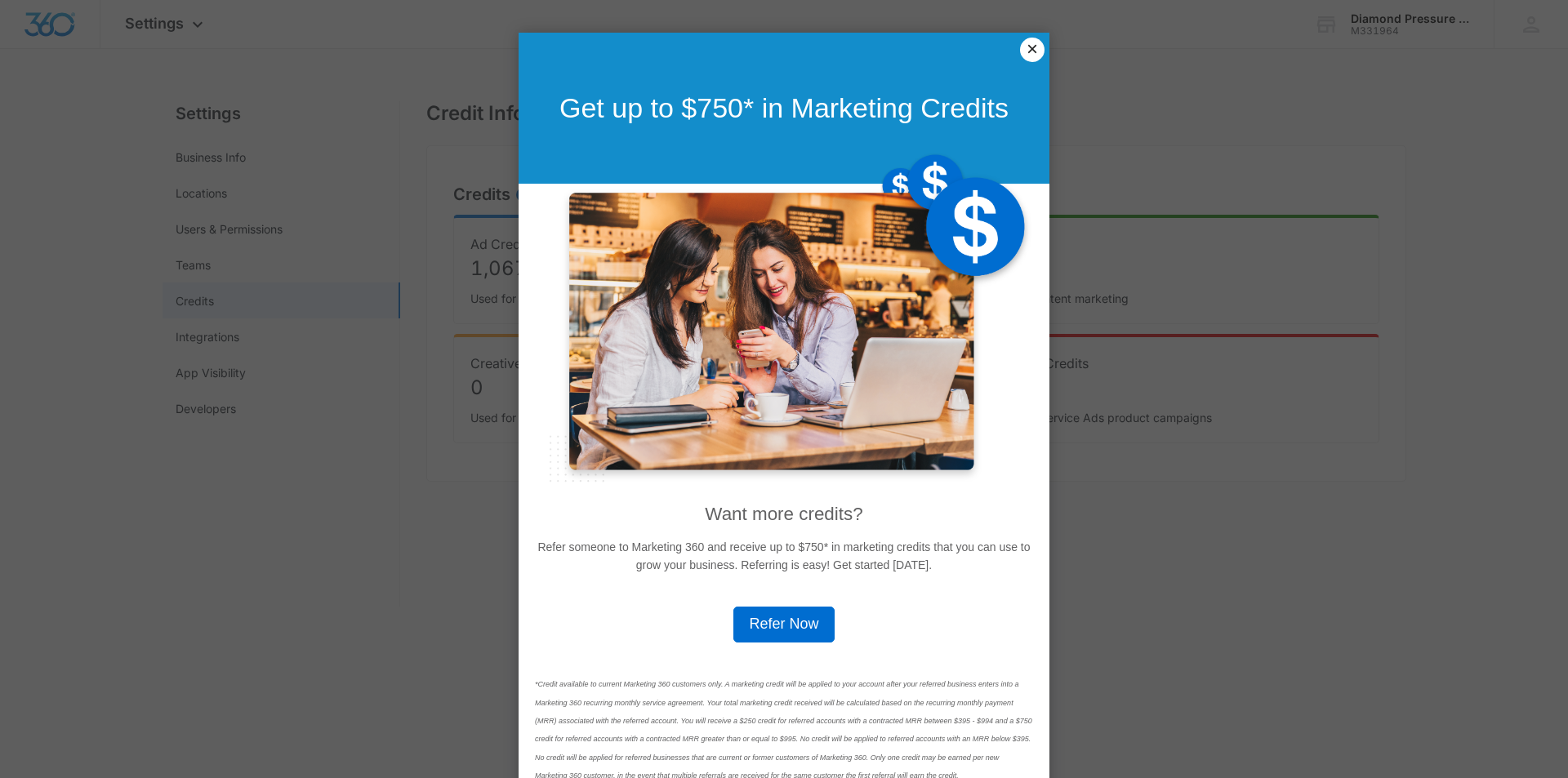
click at [1024, 52] on link "×" at bounding box center [1032, 49] width 25 height 25
